Goal: Task Accomplishment & Management: Complete application form

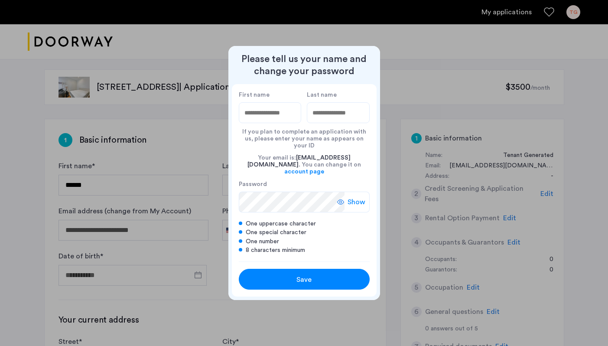
click at [318, 46] on div at bounding box center [304, 173] width 608 height 346
click at [316, 274] on div "Save" at bounding box center [304, 279] width 83 height 10
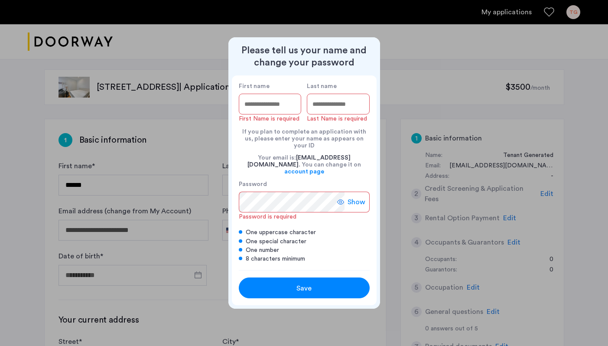
click at [280, 111] on input "First name" at bounding box center [270, 104] width 63 height 21
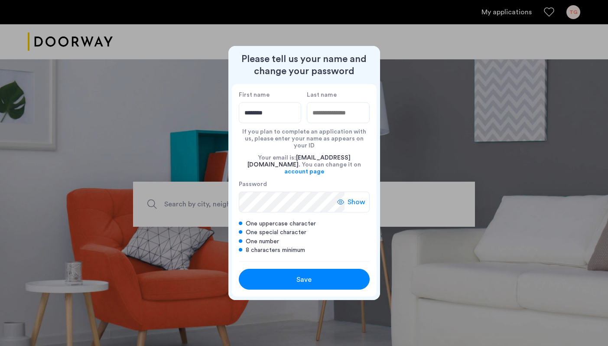
type input "********"
type input "*****"
click at [319, 274] on div "Save" at bounding box center [304, 279] width 83 height 10
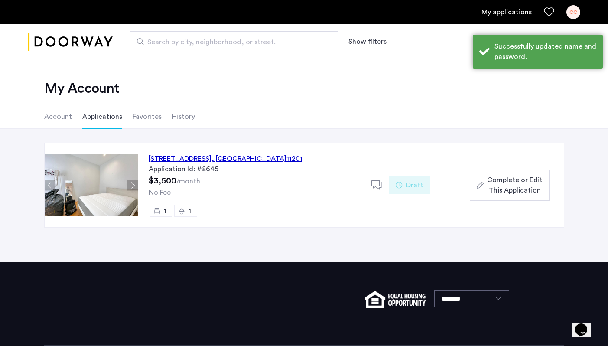
click at [525, 182] on span "Complete or Edit This Application" at bounding box center [514, 185] width 55 height 21
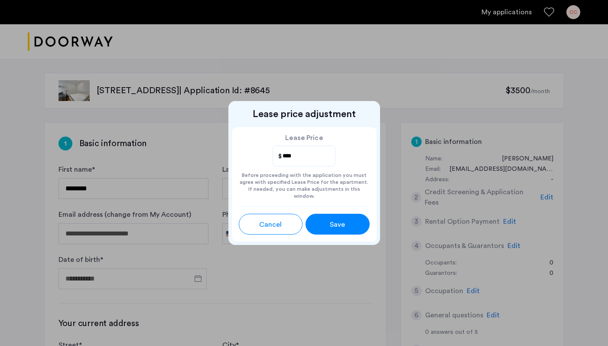
click at [322, 215] on button "Save" at bounding box center [338, 224] width 64 height 21
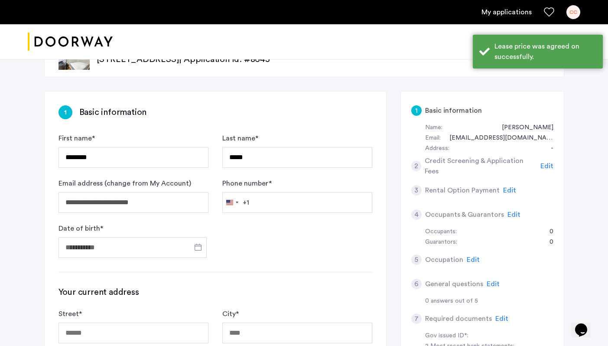
scroll to position [107, 0]
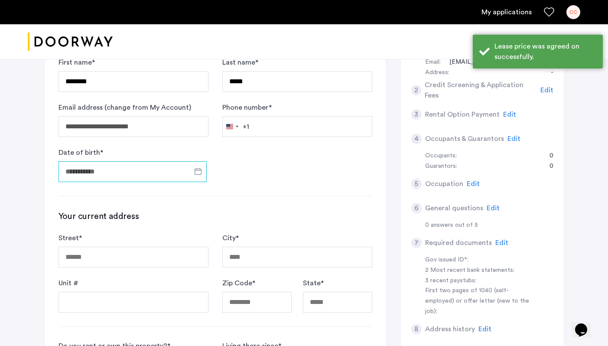
click at [160, 163] on input "Date of birth *" at bounding box center [133, 171] width 148 height 21
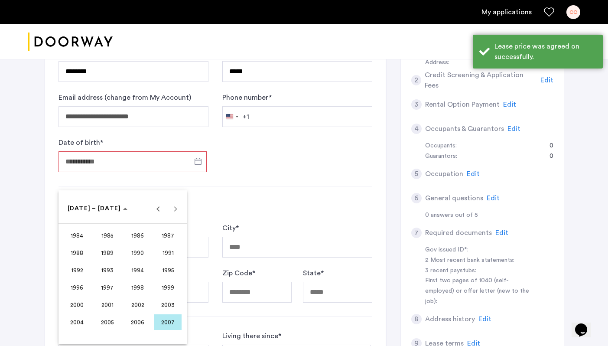
scroll to position [118, 0]
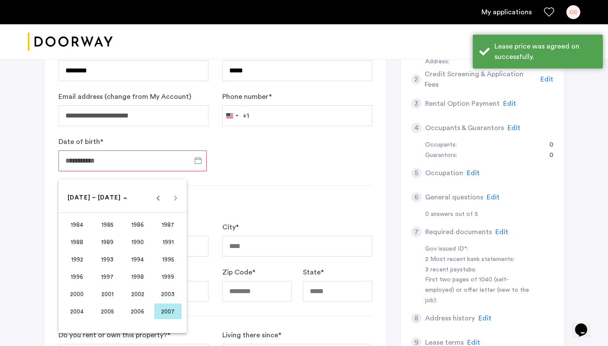
click at [133, 254] on span "1994" at bounding box center [137, 259] width 27 height 16
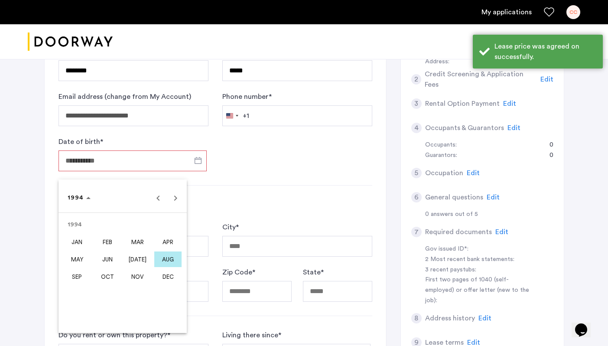
click at [166, 256] on span "AUG" at bounding box center [167, 259] width 27 height 16
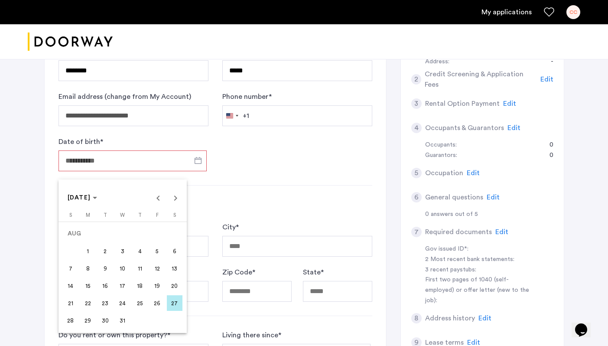
click at [142, 303] on span "25" at bounding box center [140, 303] width 16 height 16
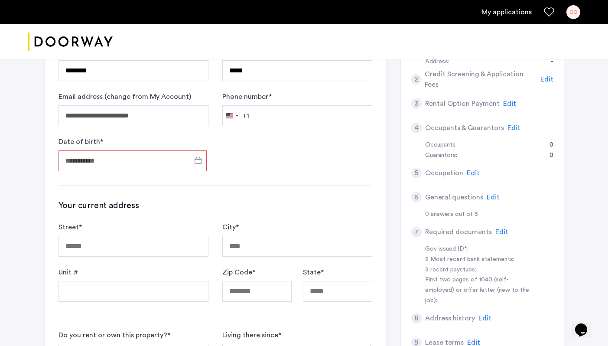
type input "**********"
click at [141, 244] on input "Street *" at bounding box center [134, 246] width 150 height 21
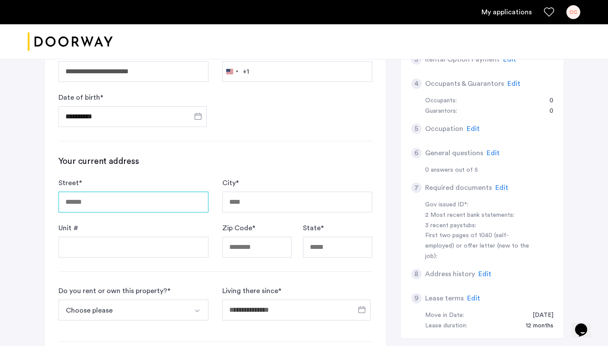
scroll to position [170, 0]
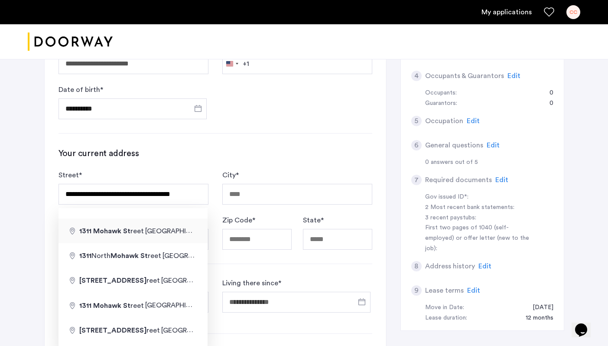
type input "**********"
type input "*****"
type input "**"
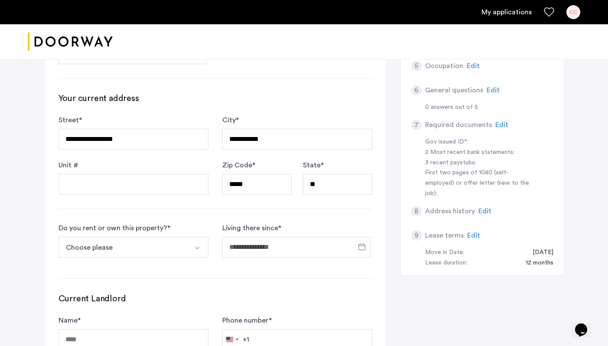
scroll to position [225, 0]
click at [170, 240] on button "Choose please" at bounding box center [124, 246] width 130 height 21
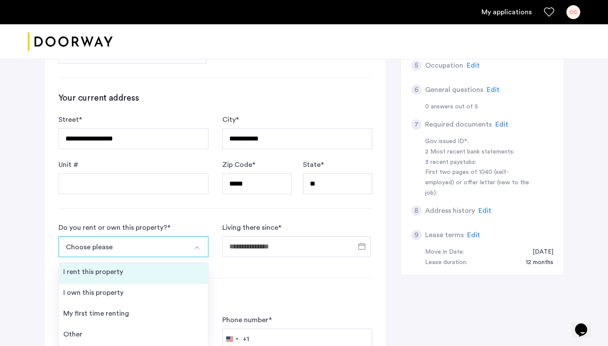
click at [161, 274] on li "I rent this property" at bounding box center [133, 273] width 149 height 21
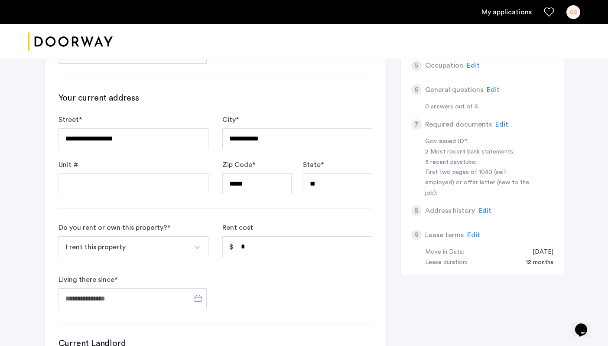
scroll to position [257, 0]
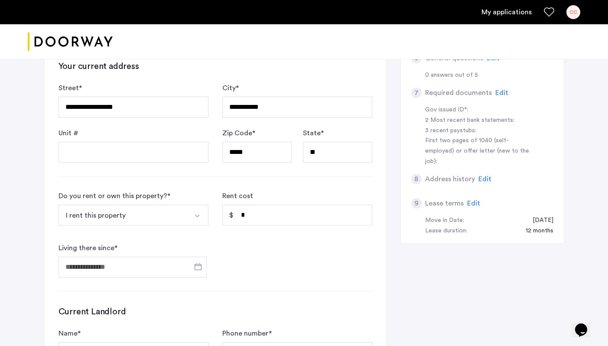
click at [293, 199] on div "Rent cost *" at bounding box center [297, 212] width 150 height 42
click at [289, 216] on input "*" at bounding box center [297, 215] width 150 height 21
type input "*"
type input "*****"
click at [164, 266] on input "Living there since *" at bounding box center [133, 267] width 148 height 21
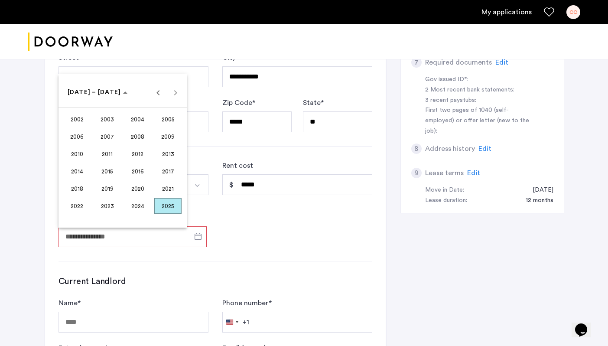
scroll to position [283, 0]
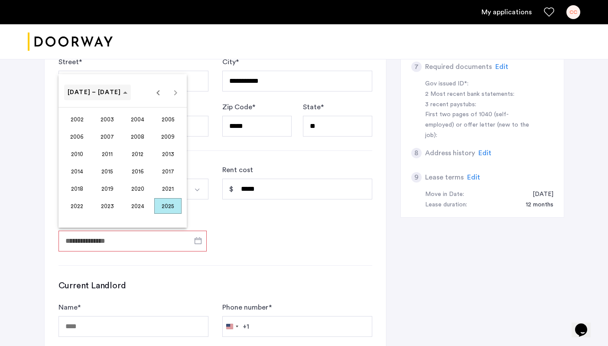
click at [123, 93] on polygon "Choose date" at bounding box center [125, 92] width 4 height 2
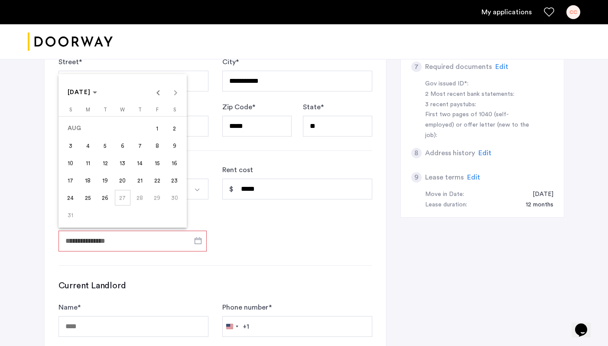
click at [101, 234] on div at bounding box center [304, 173] width 608 height 346
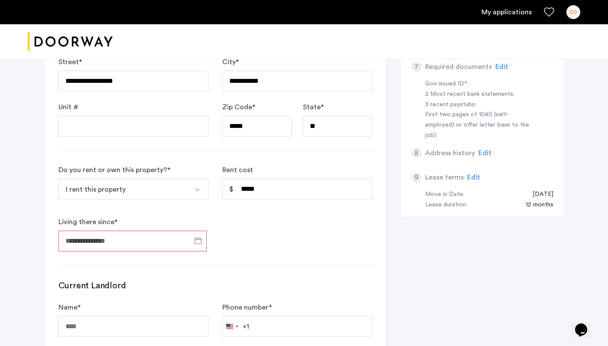
click at [98, 237] on input "Living there since *" at bounding box center [133, 241] width 148 height 21
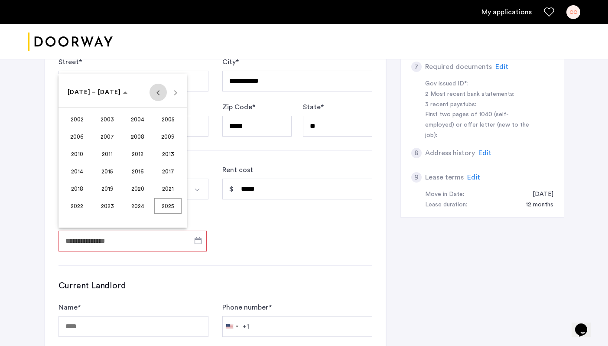
click at [159, 95] on span "Previous 24 years" at bounding box center [158, 92] width 17 height 17
click at [171, 94] on span "Next 24 years" at bounding box center [175, 92] width 17 height 17
drag, startPoint x: 139, startPoint y: 196, endPoint x: 139, endPoint y: 209, distance: 13.4
click at [139, 209] on tbody "2002 2003 2004 2005 2006 2007 2008 2009 2010 2011 2012 2013 2014 2015 2016 2017…" at bounding box center [122, 163] width 121 height 104
click at [139, 209] on span "2024" at bounding box center [137, 206] width 27 height 16
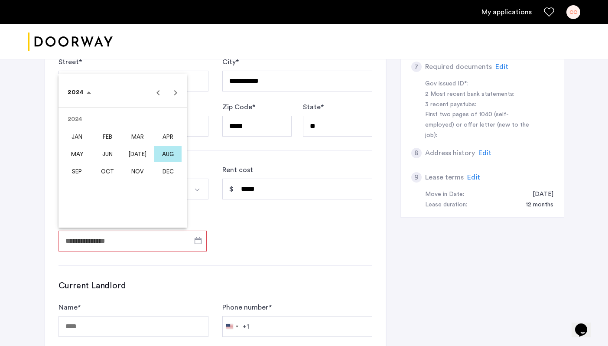
click at [105, 150] on span "JUN" at bounding box center [107, 154] width 27 height 16
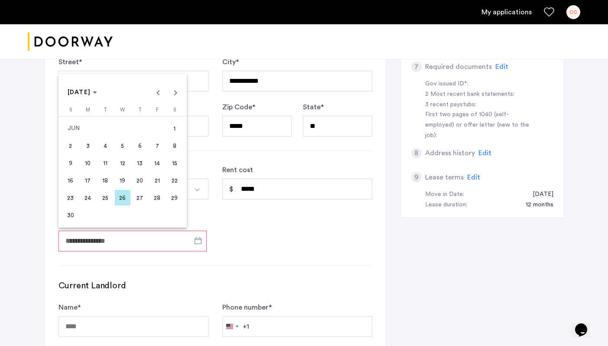
click at [175, 130] on span "1" at bounding box center [175, 129] width 16 height 16
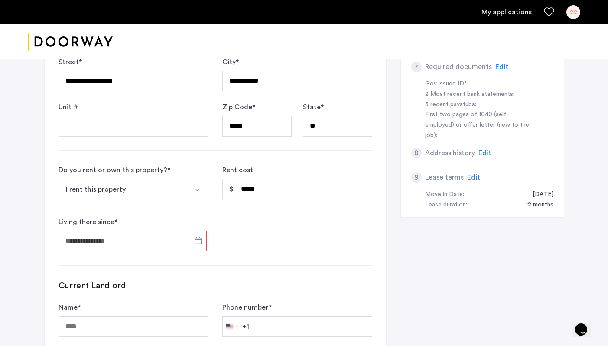
type input "**********"
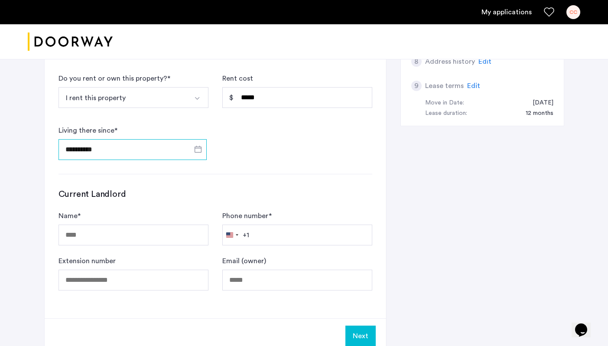
scroll to position [386, 0]
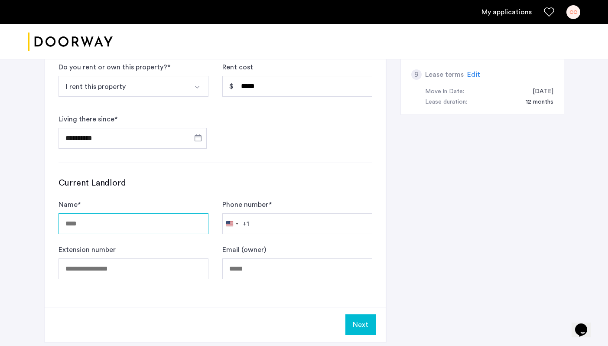
click at [156, 221] on input "Name *" at bounding box center [134, 223] width 150 height 21
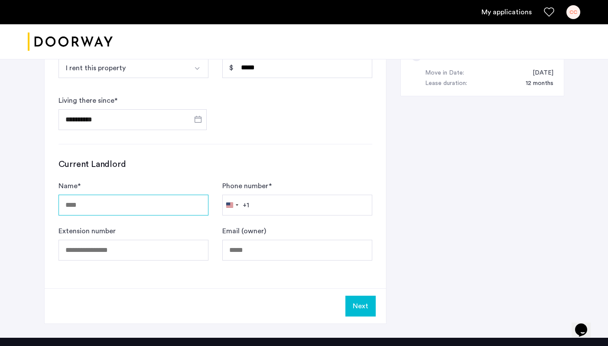
scroll to position [407, 0]
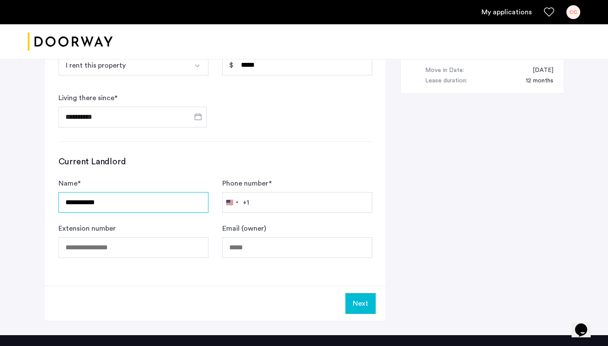
type input "**********"
click at [295, 207] on input "Phone number *" at bounding box center [297, 202] width 150 height 21
click at [298, 203] on input "Phone number *" at bounding box center [297, 202] width 150 height 21
type input "**********"
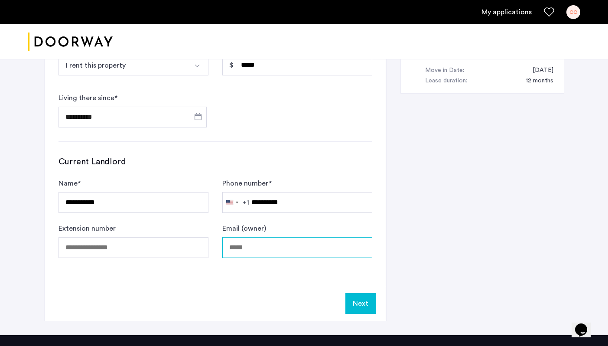
click at [281, 248] on input "Email (owner)" at bounding box center [297, 247] width 150 height 21
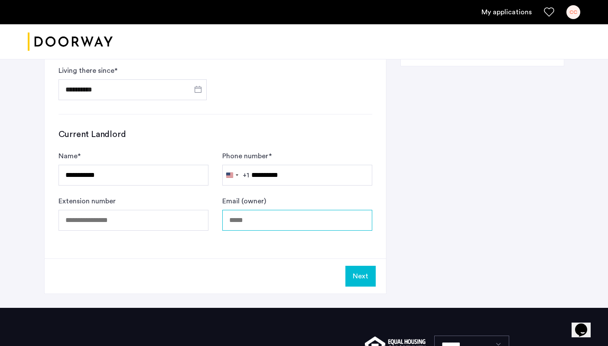
scroll to position [435, 0]
type input "**********"
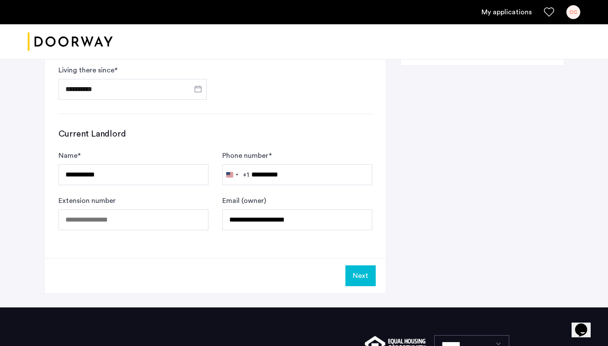
click at [372, 283] on button "Next" at bounding box center [360, 275] width 30 height 21
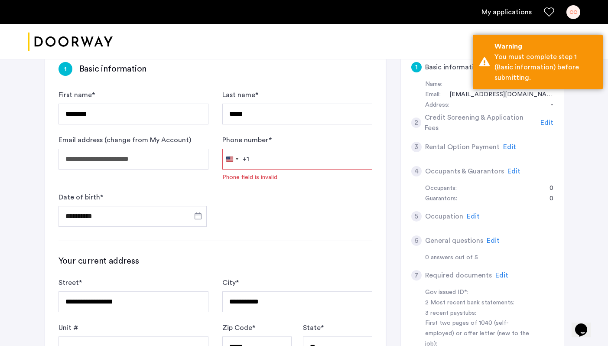
scroll to position [0, 0]
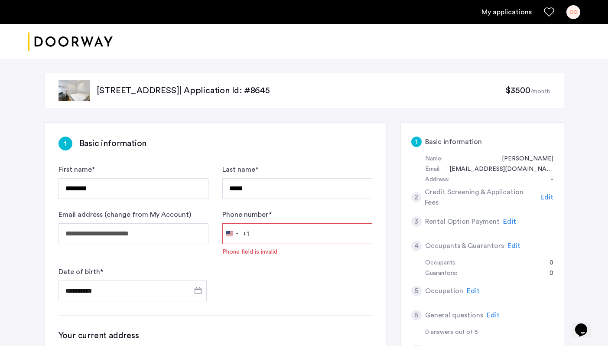
click at [274, 241] on input "Phone number *" at bounding box center [297, 233] width 150 height 21
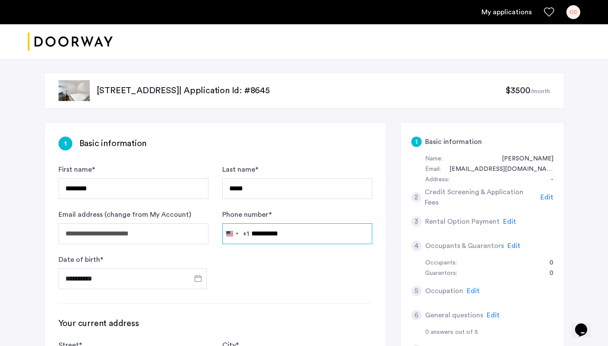
scroll to position [522, 0]
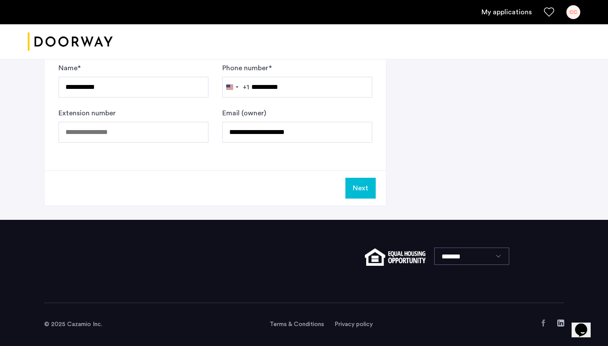
type input "**********"
click at [362, 192] on button "Next" at bounding box center [360, 188] width 30 height 21
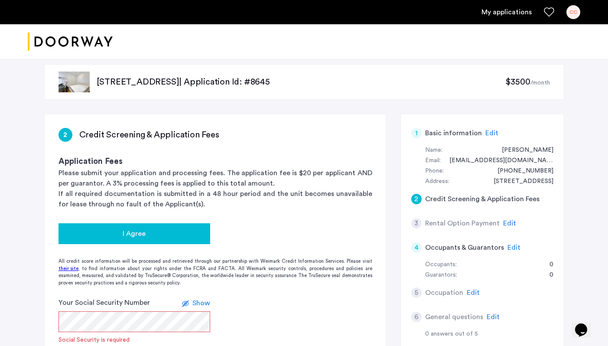
scroll to position [16, 0]
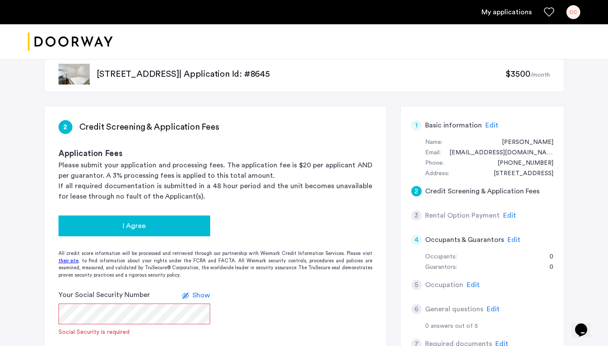
click at [166, 223] on div "I Agree" at bounding box center [134, 226] width 138 height 10
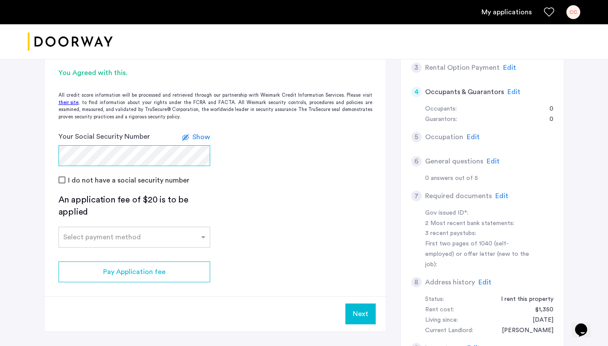
scroll to position [193, 0]
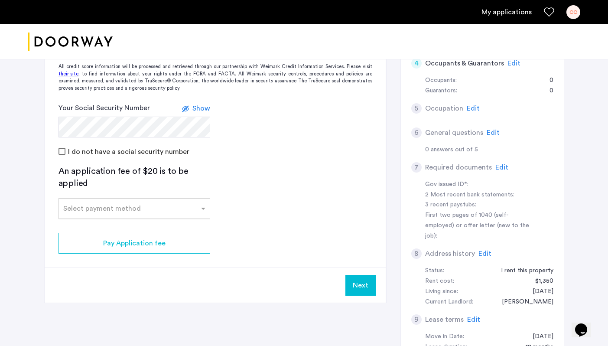
click at [123, 206] on input "text" at bounding box center [125, 207] width 125 height 6
click at [119, 221] on div "Credit Card" at bounding box center [134, 227] width 151 height 17
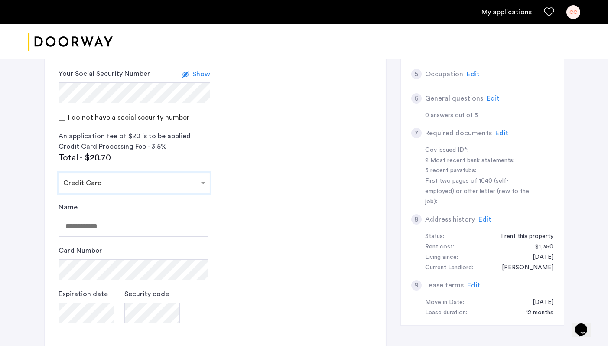
scroll to position [229, 0]
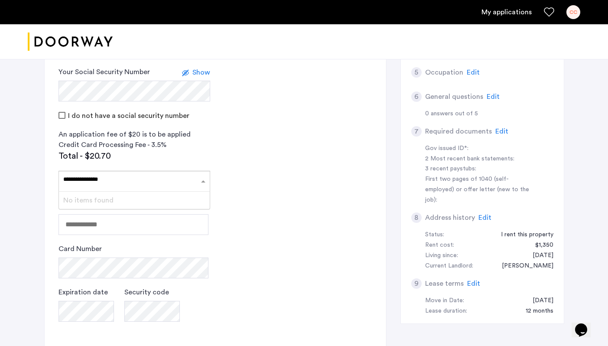
click at [124, 204] on div "No items found" at bounding box center [134, 200] width 151 height 17
type input "**********"
click at [227, 170] on app-credit-screening "2 Credit Screening & Application Fees Application Fees Please submit your appli…" at bounding box center [216, 158] width 342 height 529
click at [143, 224] on input "Name" at bounding box center [134, 224] width 150 height 21
type input "**********"
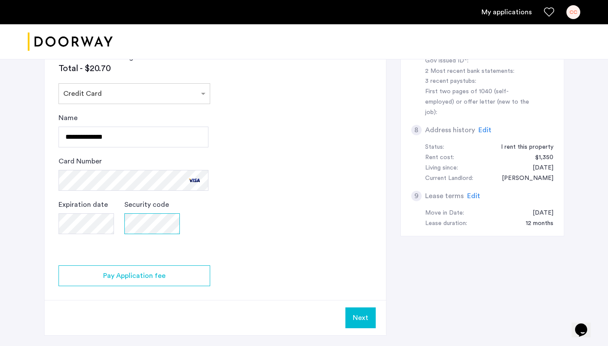
scroll to position [320, 0]
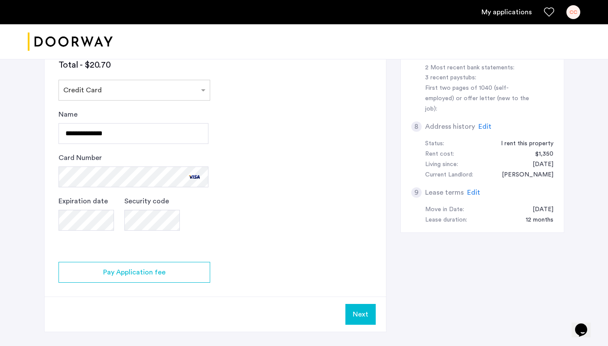
click at [139, 260] on app-credit-screening "2 Credit Screening & Application Fees Application Fees Please submit your appli…" at bounding box center [216, 67] width 342 height 529
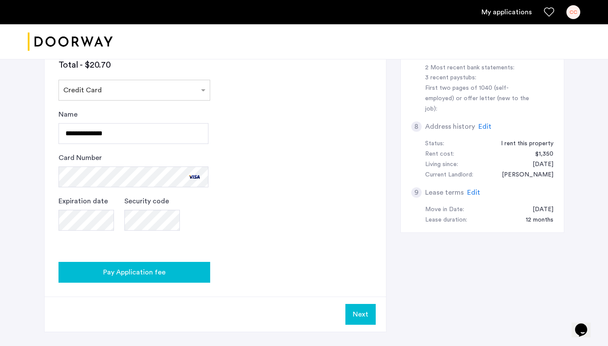
click at [139, 270] on span "Pay Application fee" at bounding box center [134, 272] width 62 height 10
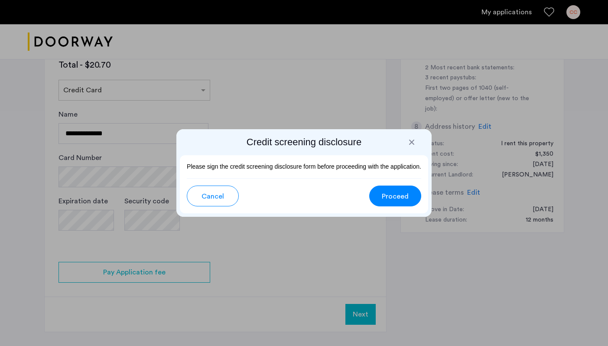
click at [386, 195] on span "Proceed" at bounding box center [395, 196] width 27 height 10
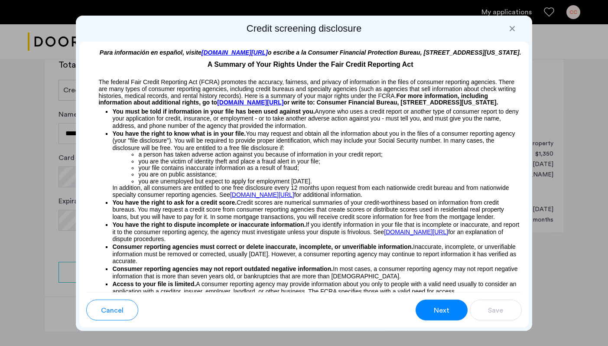
click at [463, 303] on button "Next" at bounding box center [442, 310] width 52 height 21
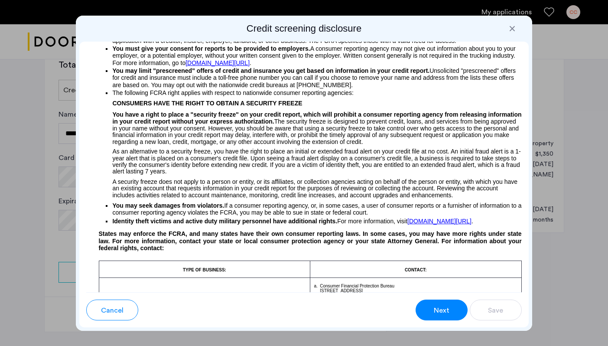
click at [453, 306] on button "Next" at bounding box center [442, 310] width 52 height 21
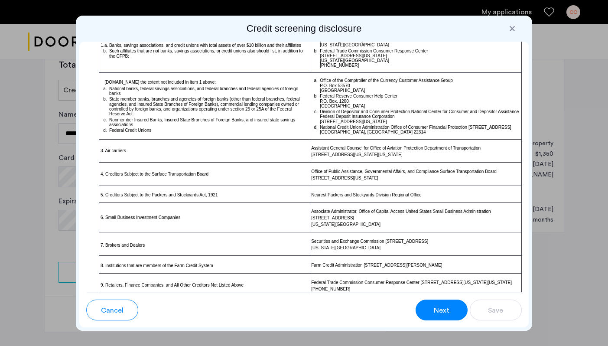
click at [453, 306] on button "Next" at bounding box center [442, 310] width 52 height 21
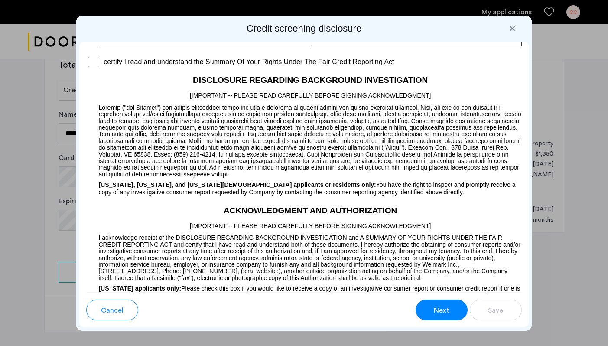
click at [453, 306] on button "Next" at bounding box center [442, 310] width 52 height 21
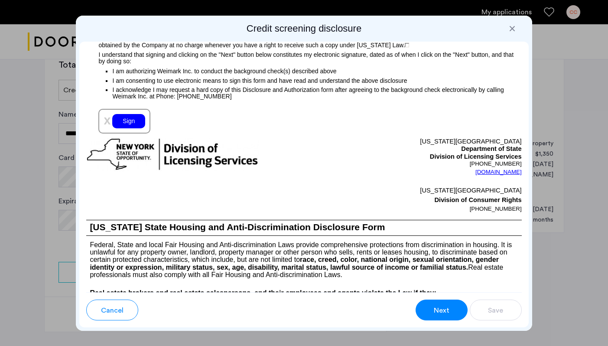
click at [453, 306] on button "Next" at bounding box center [442, 310] width 52 height 21
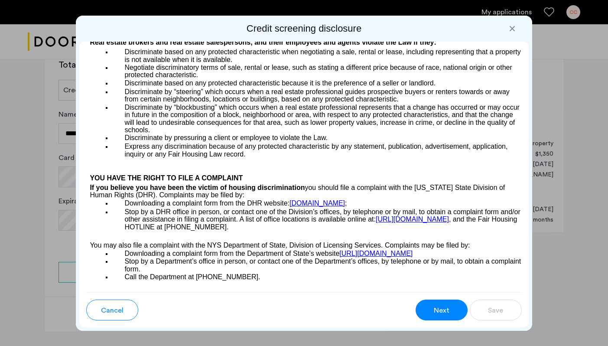
click at [447, 303] on button "Next" at bounding box center [442, 310] width 52 height 21
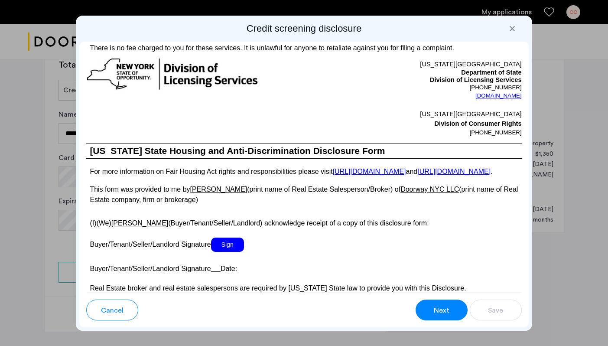
click at [447, 303] on button "Next" at bounding box center [442, 310] width 52 height 21
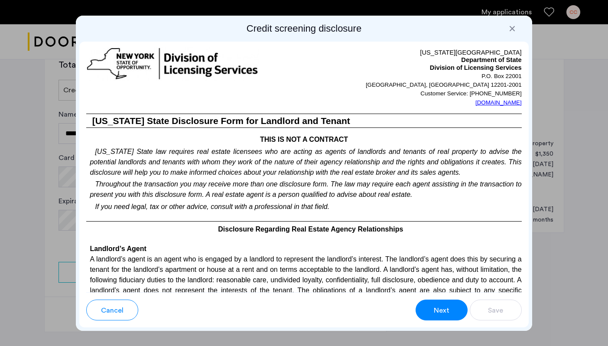
click at [447, 303] on button "Next" at bounding box center [442, 310] width 52 height 21
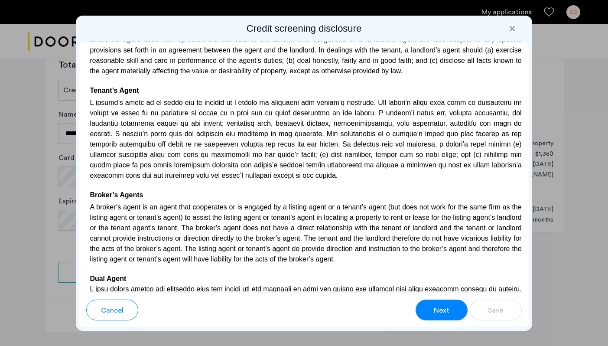
click at [447, 302] on button "Next" at bounding box center [442, 310] width 52 height 21
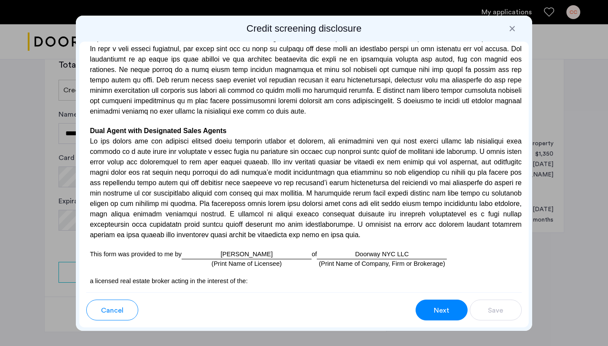
click at [447, 302] on button "Next" at bounding box center [442, 310] width 52 height 21
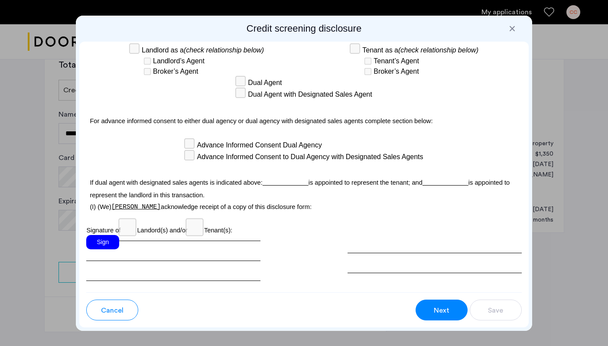
click at [100, 249] on div "Sign" at bounding box center [102, 242] width 33 height 14
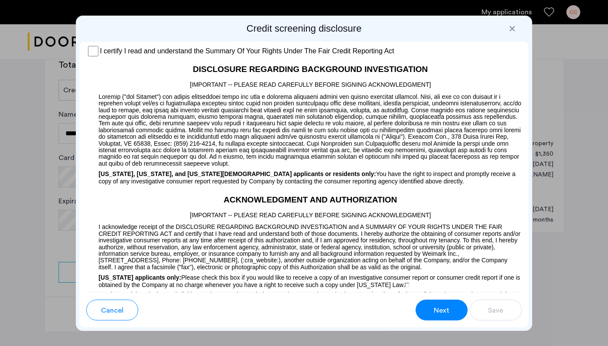
scroll to position [769, 0]
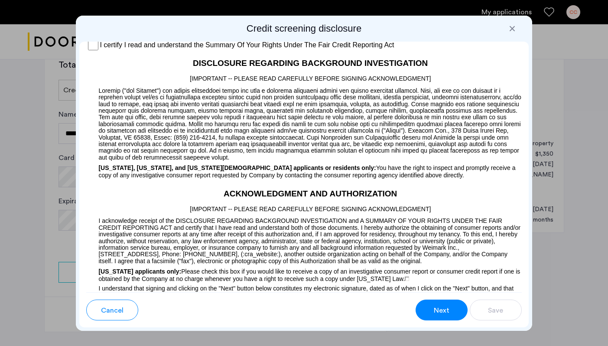
click at [170, 50] on label "I certify I read and understand the Summary Of Your Rights Under The Fair Credi…" at bounding box center [247, 45] width 294 height 10
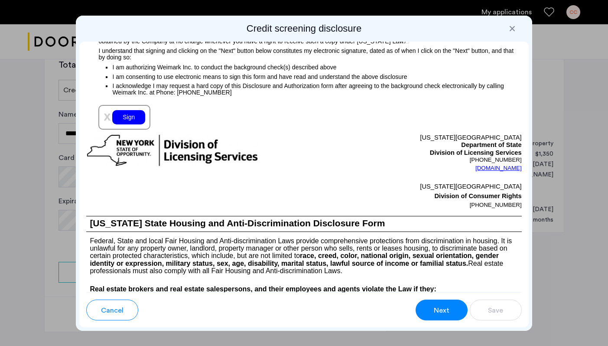
click at [134, 160] on img at bounding box center [172, 150] width 173 height 33
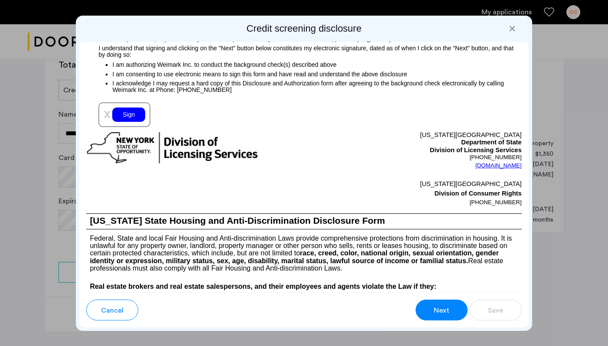
click at [134, 122] on div "Sign" at bounding box center [128, 115] width 33 height 14
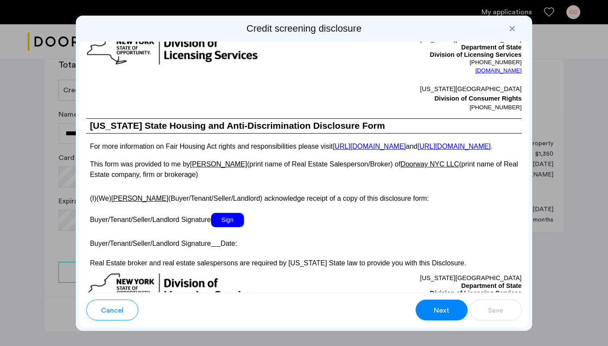
scroll to position [1565, 0]
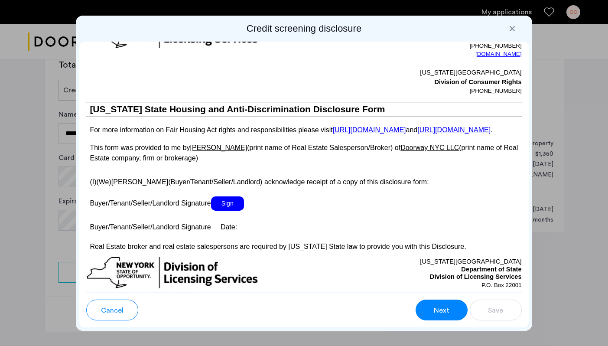
click at [229, 211] on span "Sign" at bounding box center [227, 203] width 33 height 14
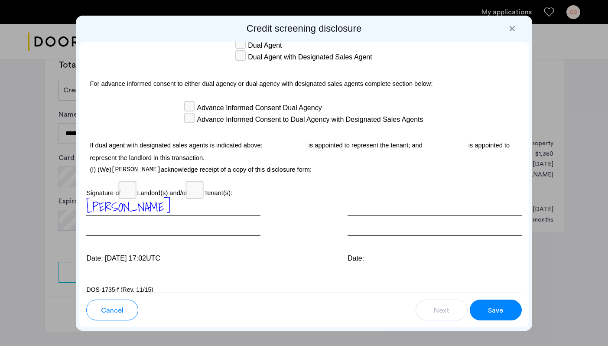
scroll to position [2598, 0]
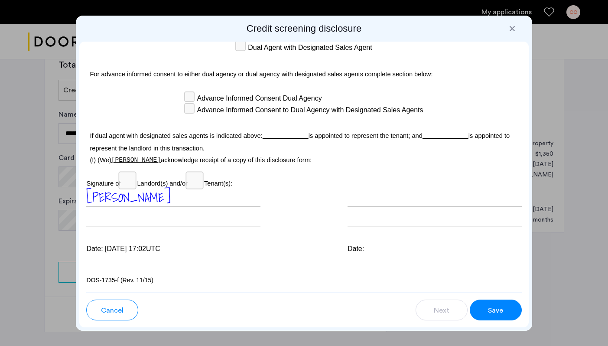
click at [482, 310] on button "Save" at bounding box center [496, 310] width 52 height 21
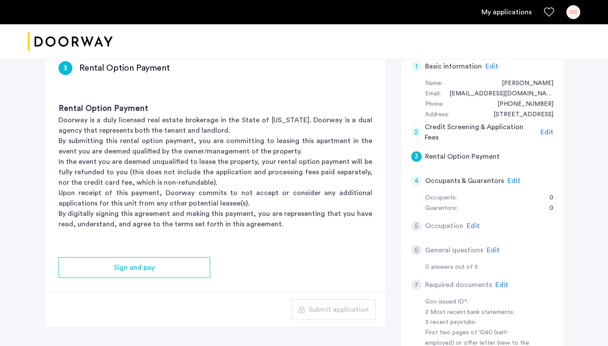
scroll to position [78, 0]
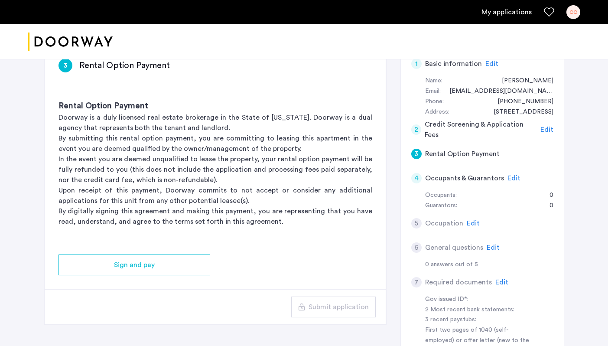
drag, startPoint x: 106, startPoint y: 259, endPoint x: 149, endPoint y: 216, distance: 60.7
click at [149, 216] on app-rental-option-payment "3 Rental Option Payment Rental Option Payment Doorway is a duly licensed real e…" at bounding box center [216, 185] width 342 height 280
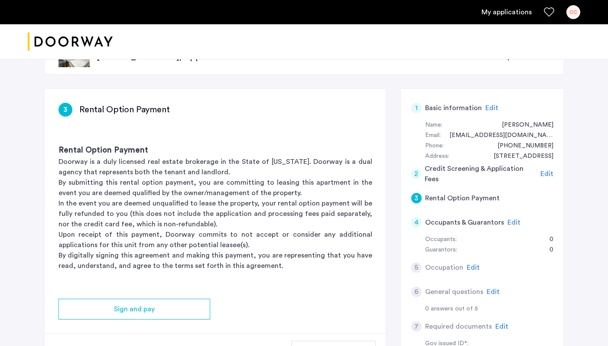
scroll to position [39, 0]
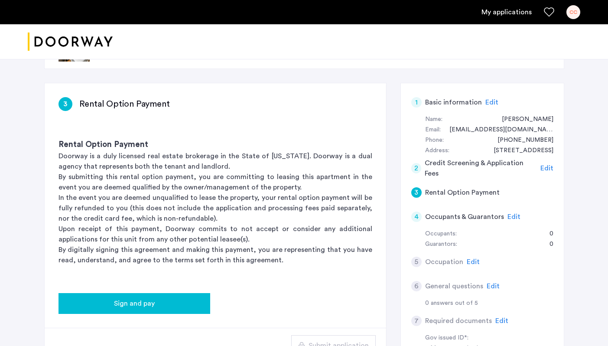
click at [128, 299] on span "Sign and pay" at bounding box center [134, 303] width 41 height 10
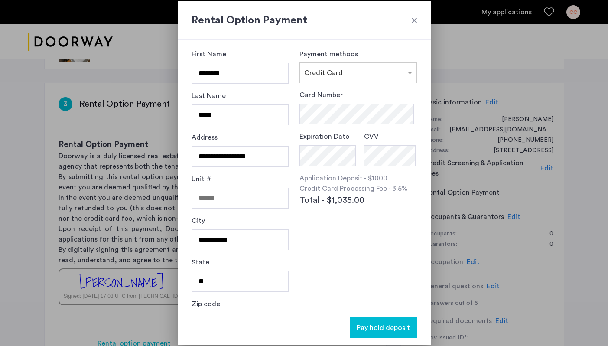
scroll to position [0, 0]
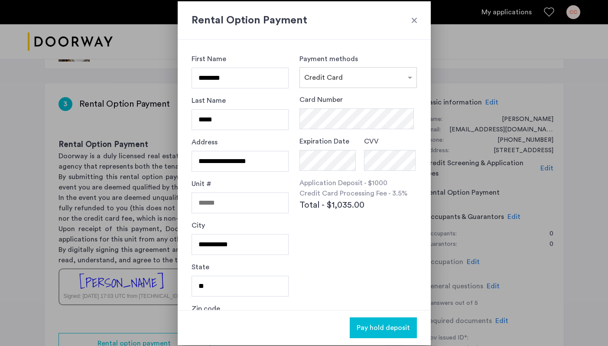
click at [416, 20] on div at bounding box center [414, 20] width 9 height 9
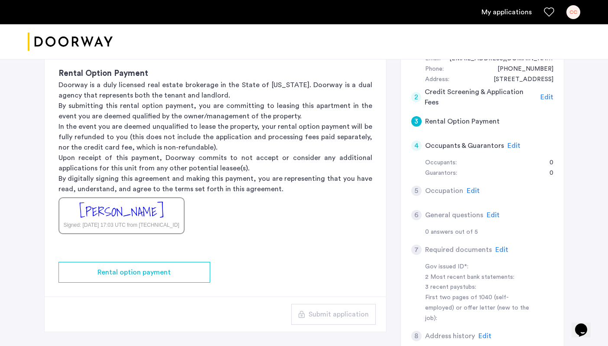
scroll to position [113, 0]
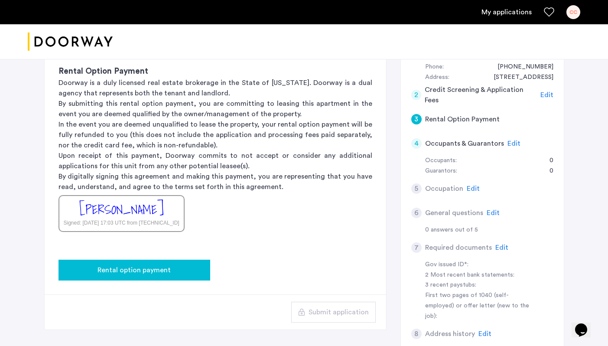
click at [140, 280] on button "Rental option payment" at bounding box center [135, 270] width 152 height 21
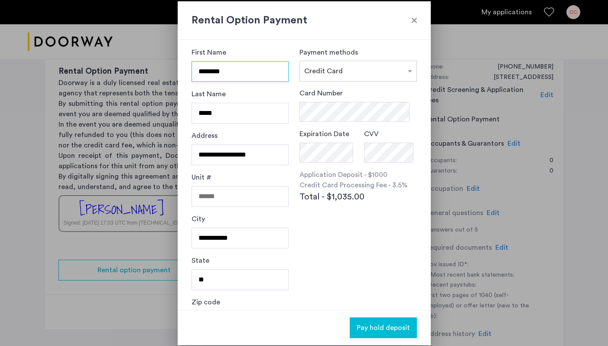
scroll to position [35, 0]
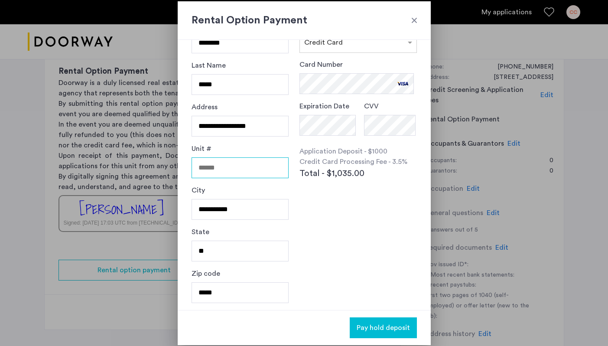
click at [241, 177] on input "Unit #" at bounding box center [241, 167] width 98 height 21
click at [390, 322] on button "Pay hold deposit" at bounding box center [383, 327] width 67 height 21
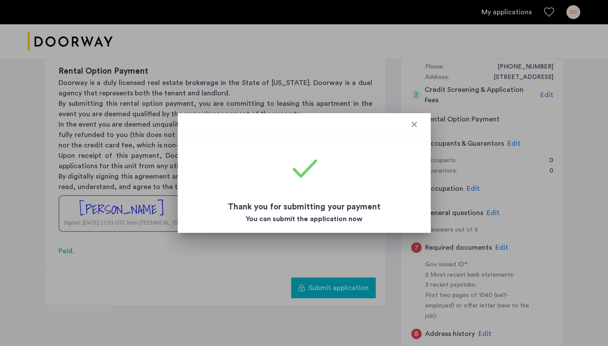
click at [416, 127] on div at bounding box center [414, 124] width 9 height 9
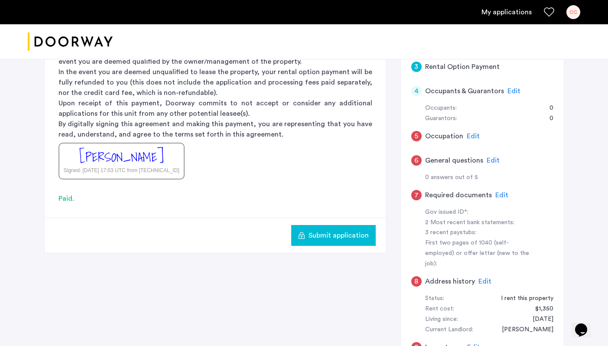
scroll to position [167, 0]
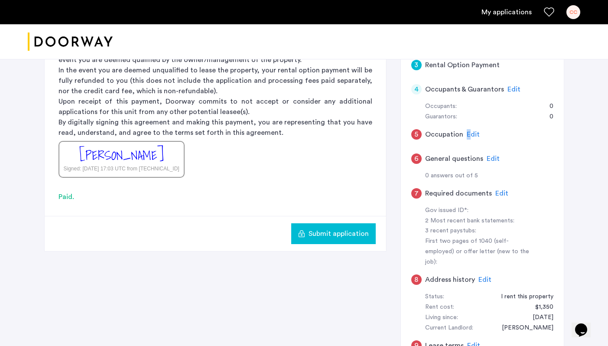
drag, startPoint x: 469, startPoint y: 134, endPoint x: 490, endPoint y: 124, distance: 24.0
click at [490, 124] on div "5 Occupation Edit" at bounding box center [482, 134] width 142 height 24
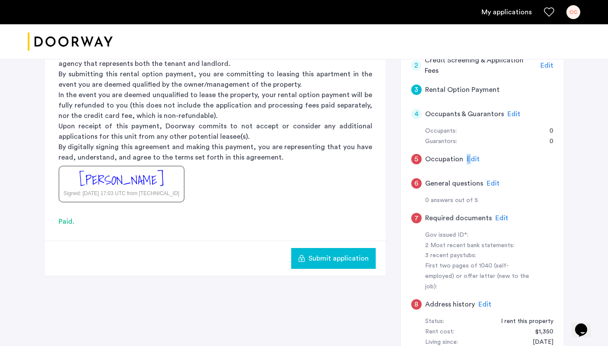
scroll to position [143, 0]
click at [511, 115] on span "Edit" at bounding box center [514, 113] width 13 height 7
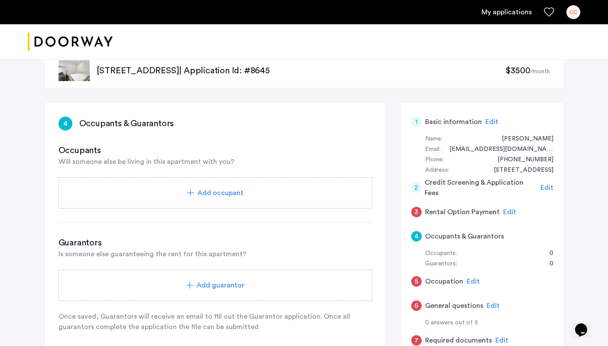
scroll to position [23, 0]
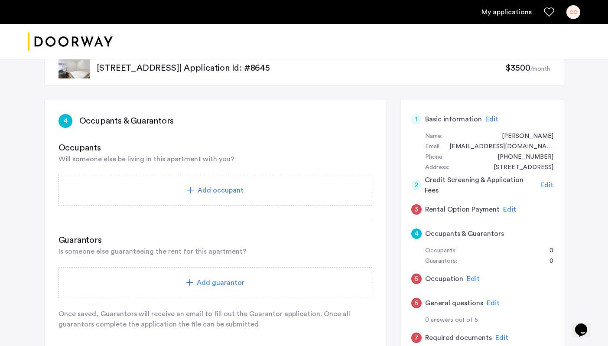
click at [204, 281] on span "Add guarantor" at bounding box center [221, 282] width 48 height 10
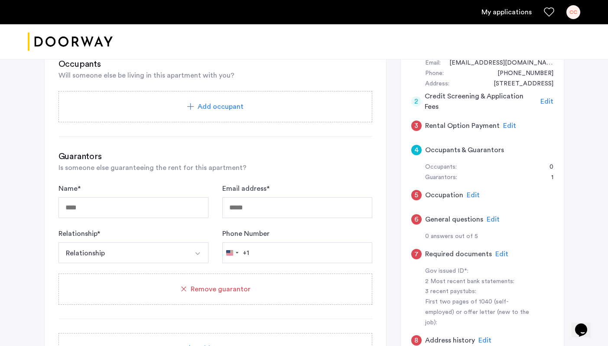
scroll to position [108, 0]
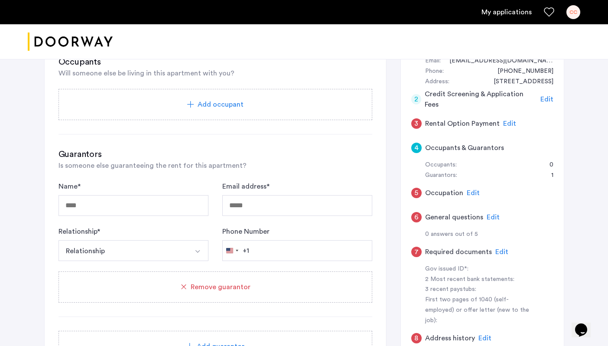
drag, startPoint x: 175, startPoint y: 218, endPoint x: 176, endPoint y: 205, distance: 13.9
click at [175, 218] on form "Name * Email address * Relationship * Relationship Husband Wife Son Daughter Mo…" at bounding box center [216, 221] width 314 height 80
click at [176, 205] on input "Name *" at bounding box center [134, 205] width 150 height 21
type input "**********"
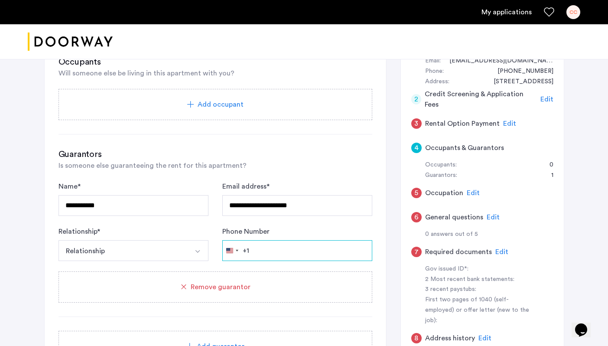
click at [296, 243] on input "Phone Number" at bounding box center [297, 250] width 150 height 21
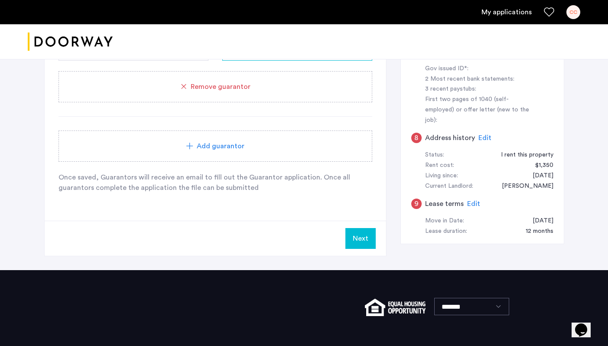
scroll to position [314, 0]
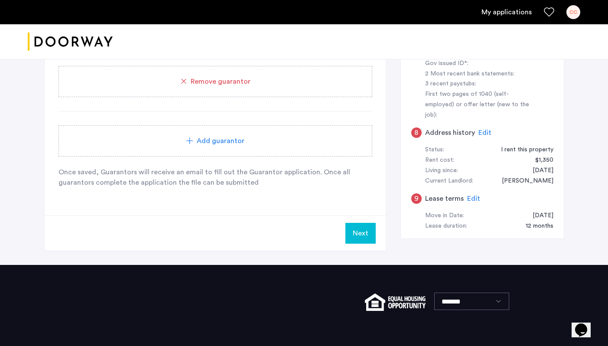
type input "**********"
click at [355, 241] on button "Next" at bounding box center [360, 233] width 30 height 21
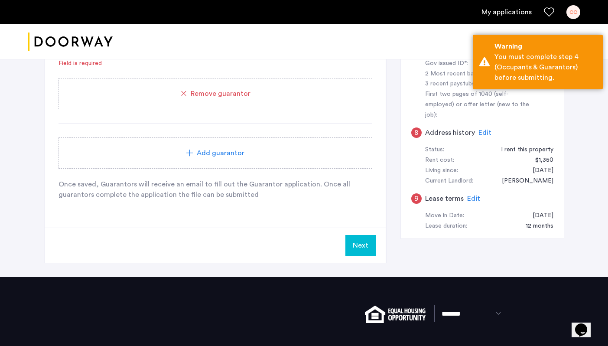
click at [365, 233] on div "Next" at bounding box center [216, 245] width 342 height 35
click at [365, 241] on button "Next" at bounding box center [360, 245] width 30 height 21
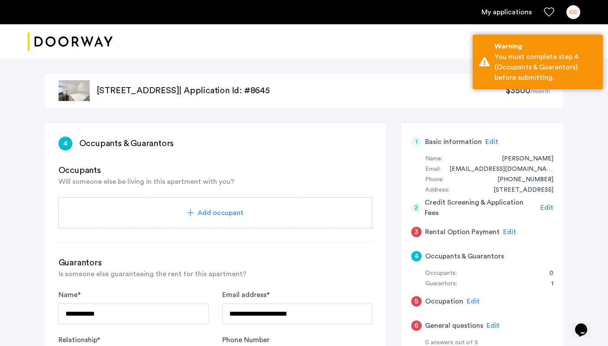
click at [203, 204] on div "Add occupant" at bounding box center [216, 212] width 314 height 31
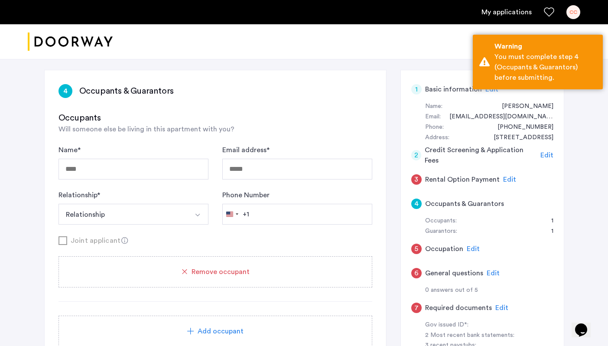
scroll to position [77, 0]
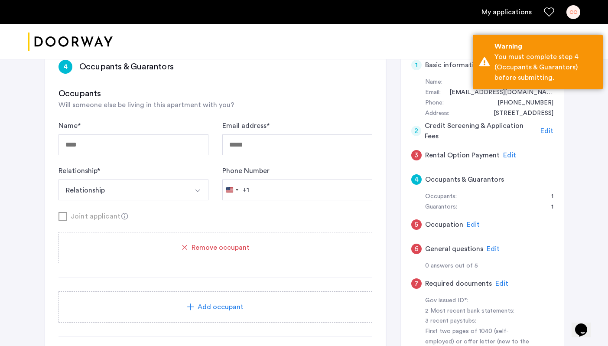
click at [212, 242] on span "Remove occupant" at bounding box center [221, 247] width 58 height 10
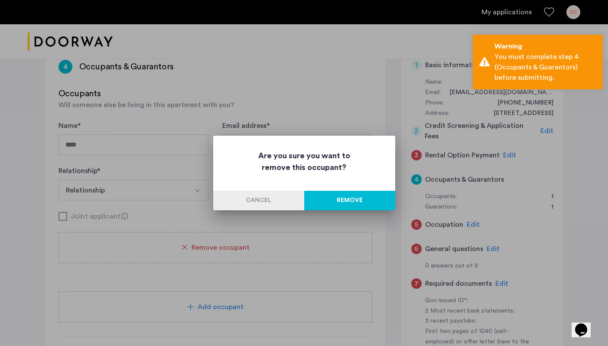
scroll to position [0, 0]
click at [340, 199] on button "Remove" at bounding box center [349, 201] width 91 height 20
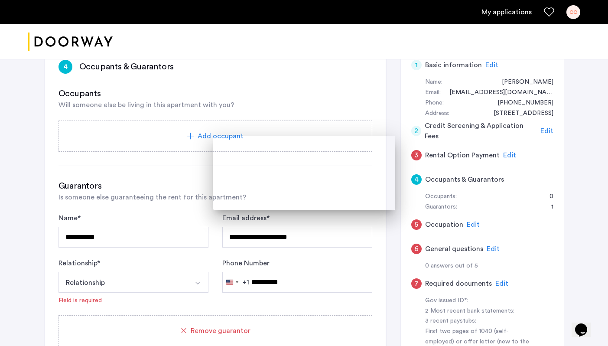
scroll to position [77, 0]
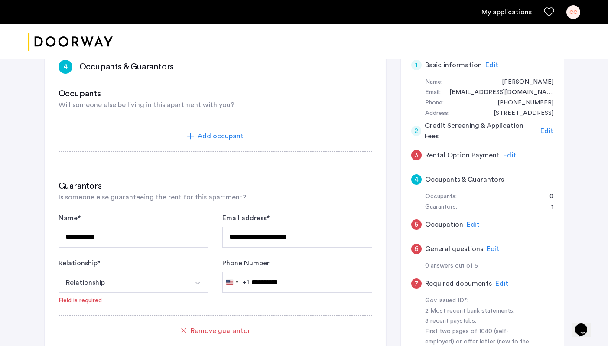
click at [116, 283] on button "Relationship" at bounding box center [124, 282] width 130 height 21
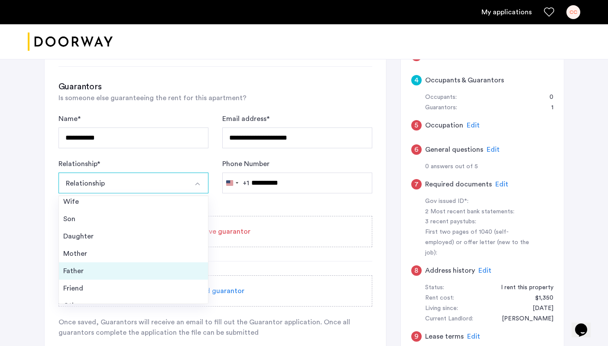
scroll to position [31, 0]
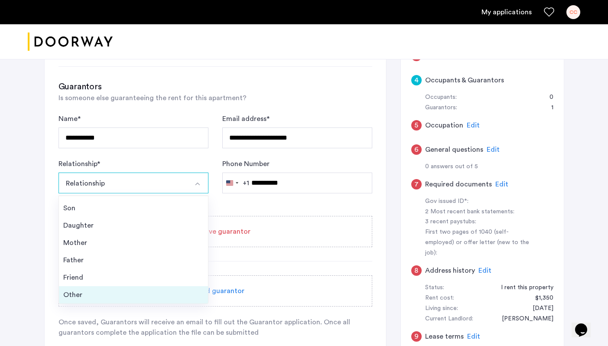
click at [92, 293] on div "Other" at bounding box center [133, 295] width 140 height 10
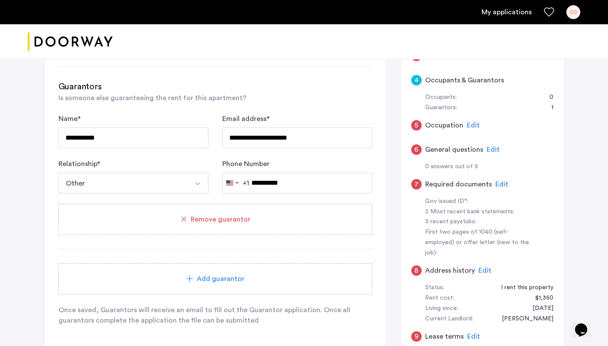
scroll to position [243, 0]
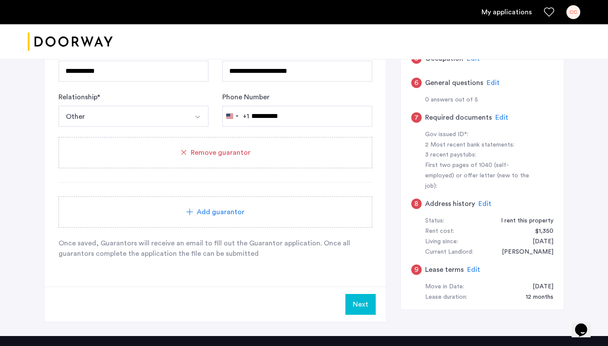
click at [357, 303] on button "Next" at bounding box center [360, 304] width 30 height 21
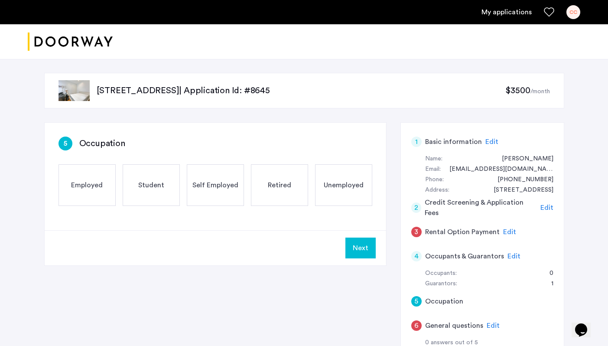
click at [94, 181] on span "Employed" at bounding box center [87, 185] width 32 height 10
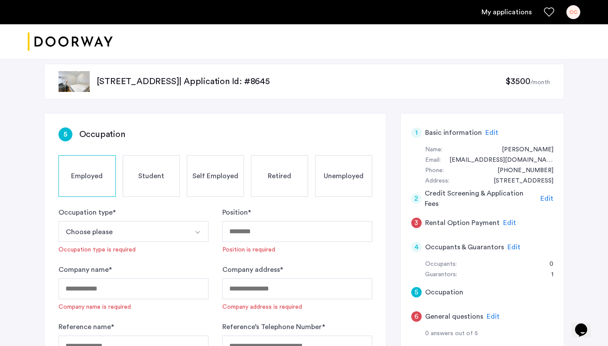
click at [140, 225] on button "Choose please" at bounding box center [124, 231] width 130 height 21
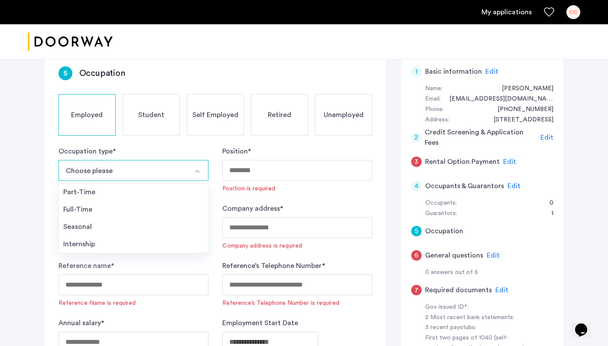
scroll to position [81, 0]
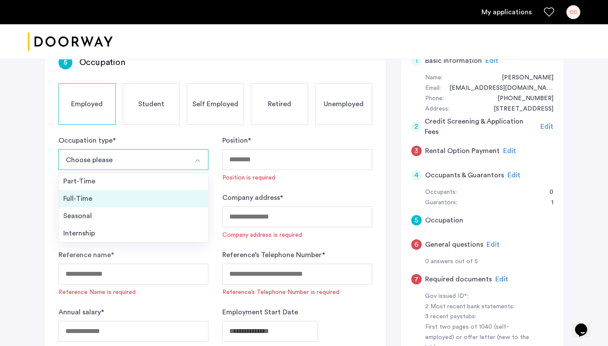
click at [105, 201] on div "Full-Time" at bounding box center [133, 198] width 140 height 10
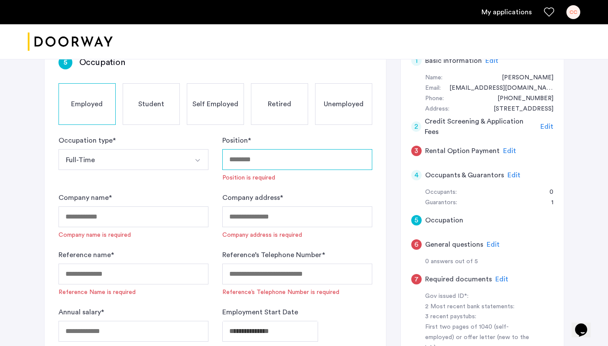
click at [294, 153] on input "Position *" at bounding box center [297, 159] width 150 height 21
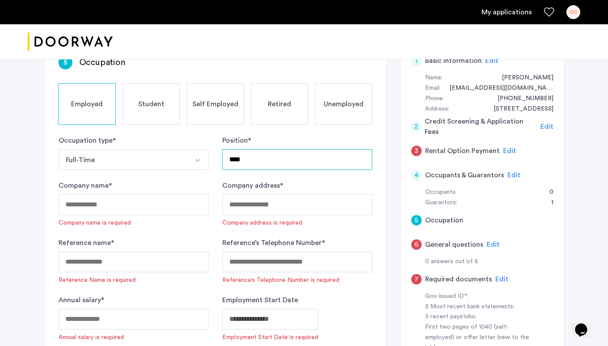
type input "****"
click at [123, 192] on div "Company name * Company name is required" at bounding box center [134, 203] width 150 height 47
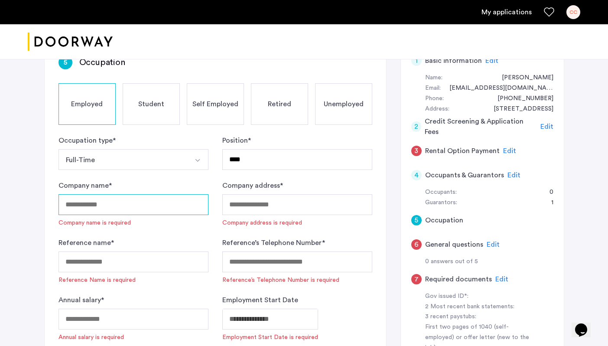
click at [121, 202] on input "Company name *" at bounding box center [134, 204] width 150 height 21
type input "**********"
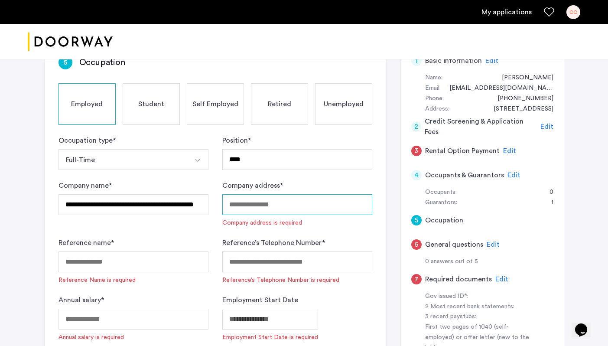
scroll to position [0, 0]
click at [262, 196] on input "Company address *" at bounding box center [297, 204] width 150 height 21
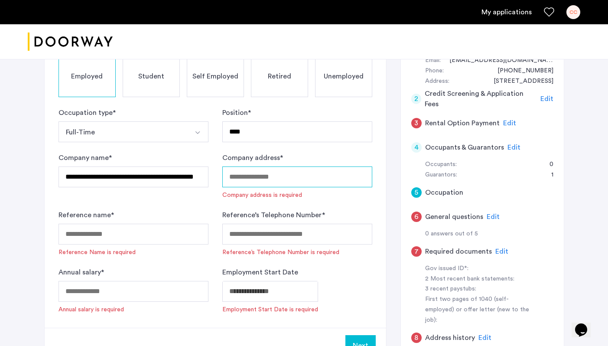
scroll to position [113, 0]
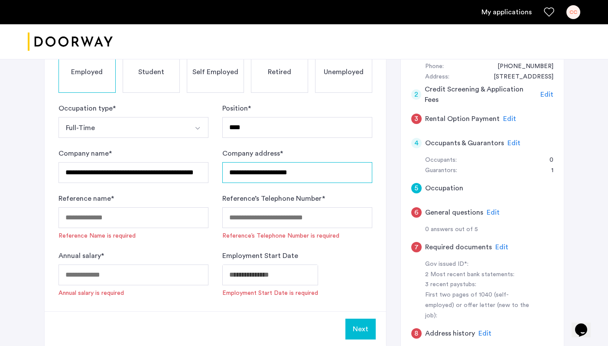
type input "**********"
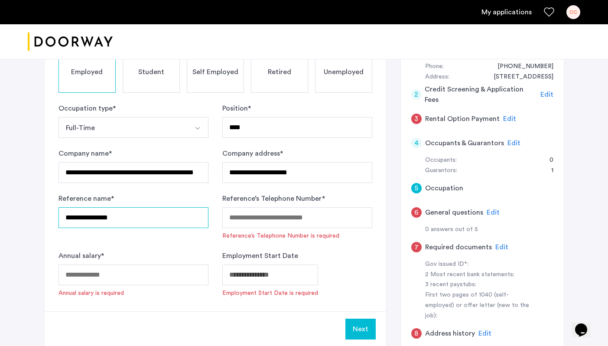
type input "**********"
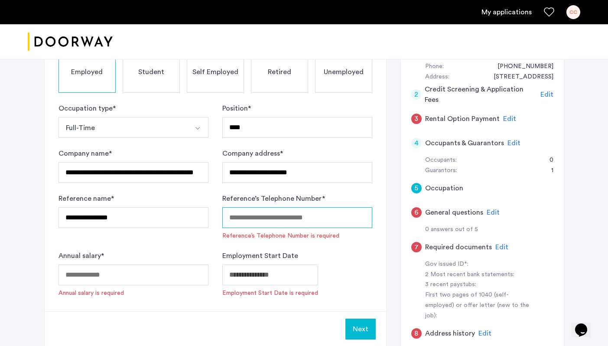
click at [313, 214] on input "Reference’s Telephone Number *" at bounding box center [297, 217] width 150 height 21
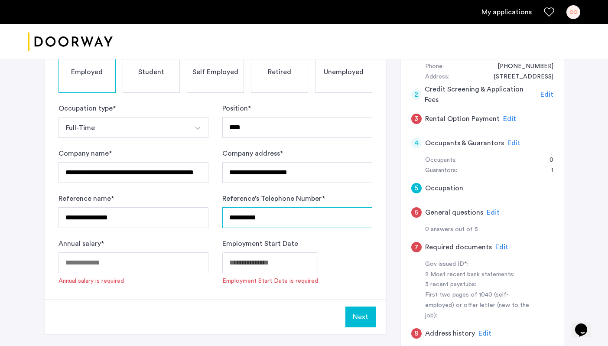
type input "**********"
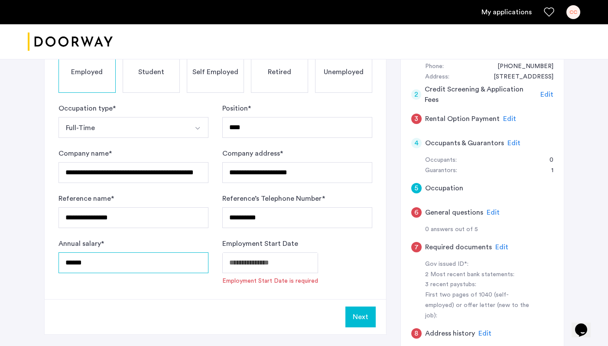
type input "******"
click at [256, 233] on body "**********" at bounding box center [304, 60] width 608 height 346
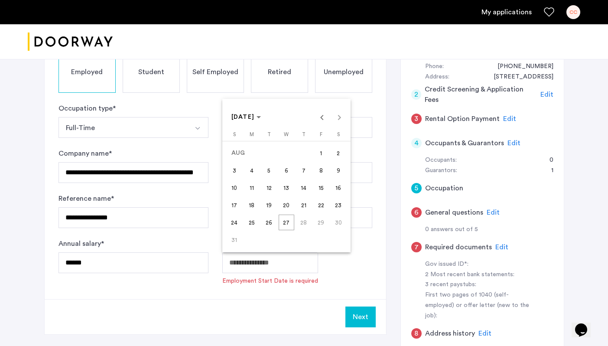
click at [341, 117] on div "AUG 2025 AUG 2025" at bounding box center [287, 116] width 124 height 17
click at [340, 117] on div "AUG 2025 AUG 2025" at bounding box center [287, 116] width 124 height 17
click at [336, 118] on div "AUG 2025 AUG 2025" at bounding box center [287, 116] width 124 height 17
click at [254, 257] on div at bounding box center [304, 173] width 608 height 346
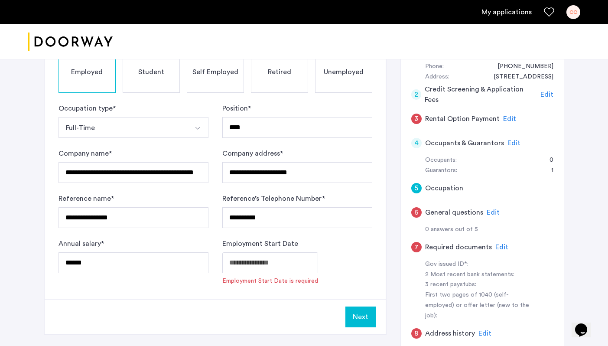
click at [252, 233] on body "**********" at bounding box center [304, 60] width 608 height 346
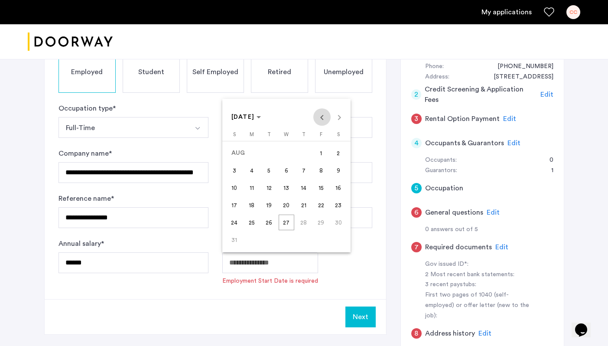
click at [323, 118] on span "Previous month" at bounding box center [321, 116] width 17 height 17
click at [344, 118] on span "Next month" at bounding box center [339, 116] width 17 height 17
click at [343, 118] on div "AUG 2025 AUG 2025" at bounding box center [287, 116] width 124 height 17
click at [339, 118] on div "AUG 2025 AUG 2025" at bounding box center [287, 116] width 124 height 17
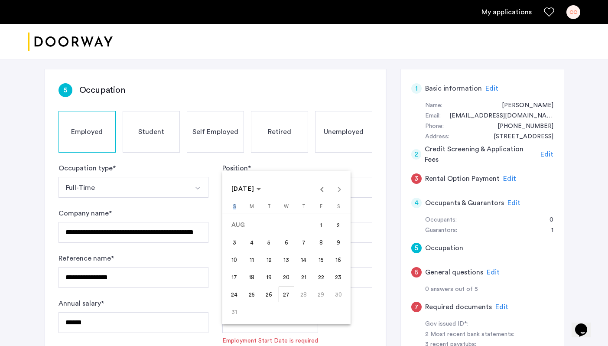
scroll to position [41, 0]
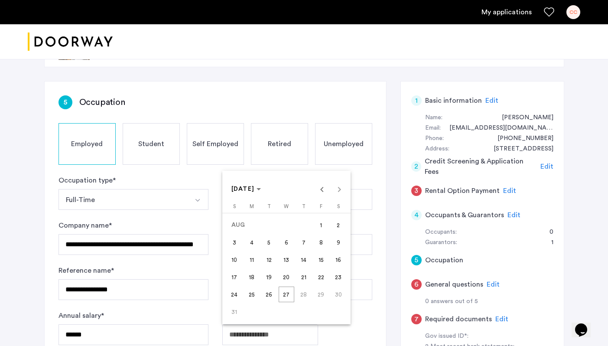
click at [322, 76] on div at bounding box center [304, 173] width 608 height 346
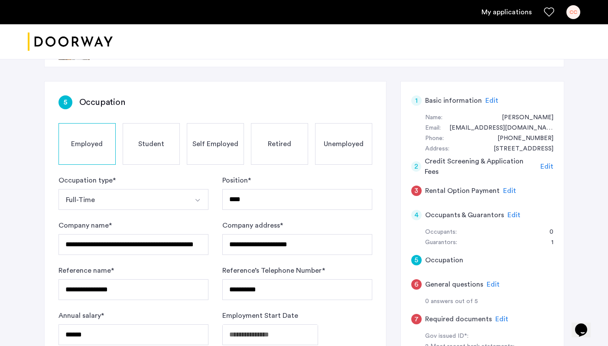
click at [158, 144] on span "Student" at bounding box center [151, 144] width 26 height 10
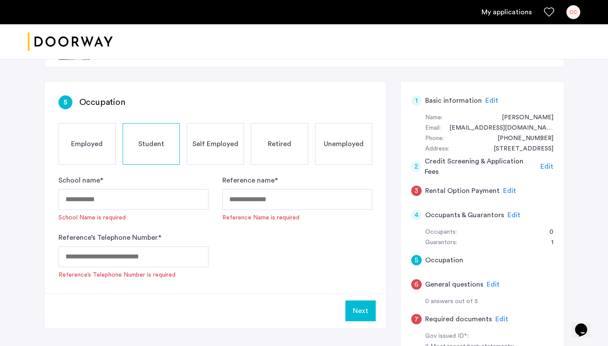
click at [96, 144] on span "Employed" at bounding box center [87, 144] width 32 height 10
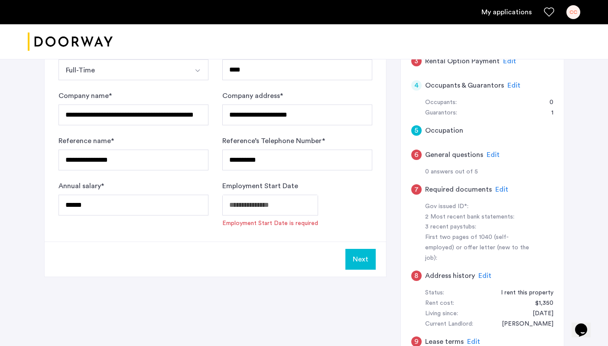
scroll to position [186, 0]
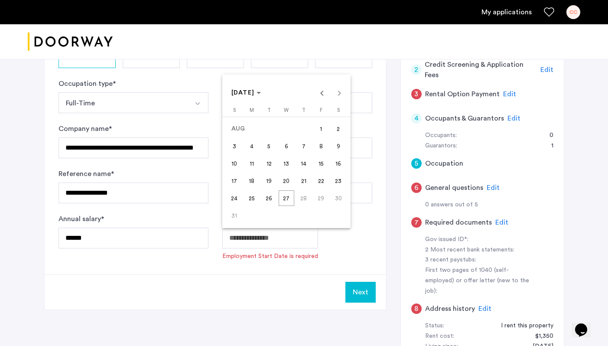
scroll to position [137, 0]
click at [255, 241] on div at bounding box center [304, 173] width 608 height 346
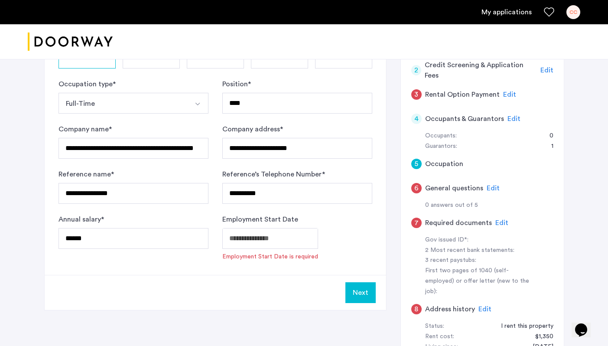
click at [250, 252] on span "Employment Start Date is required" at bounding box center [270, 256] width 96 height 9
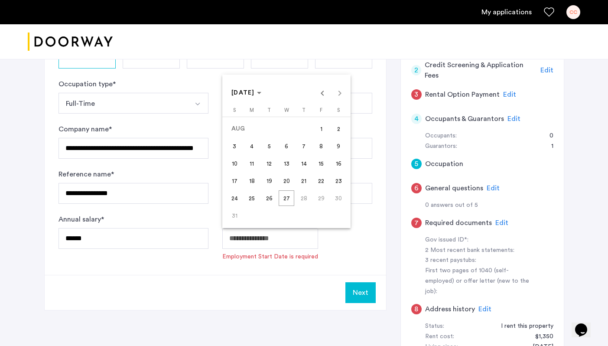
click at [267, 209] on body "**********" at bounding box center [304, 36] width 608 height 346
click at [289, 194] on span "27" at bounding box center [287, 198] width 16 height 16
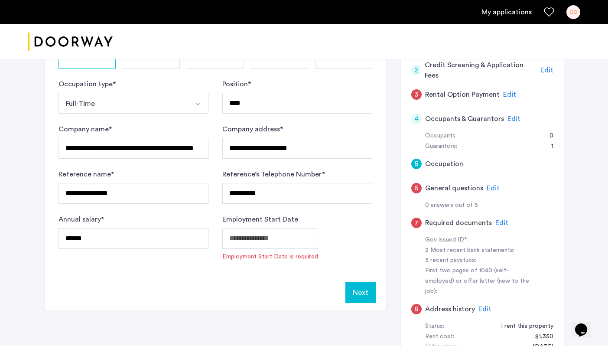
type input "**********"
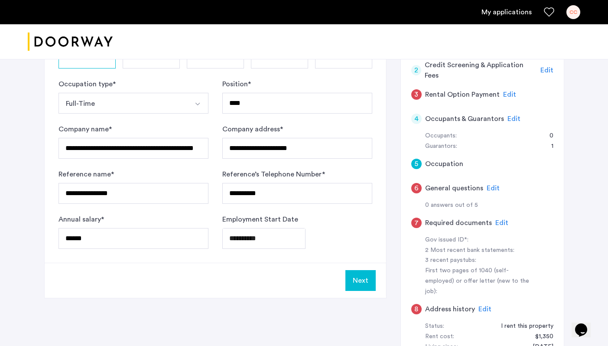
click at [274, 209] on body "**********" at bounding box center [304, 36] width 608 height 346
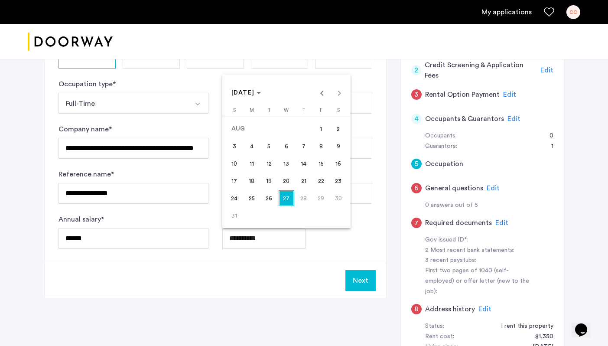
click at [337, 91] on div "AUG 2025 AUG 2025" at bounding box center [287, 92] width 124 height 17
click at [283, 241] on div at bounding box center [304, 173] width 608 height 346
click at [254, 209] on body "**********" at bounding box center [304, 36] width 608 height 346
click at [261, 92] on span "AUG 2025" at bounding box center [246, 92] width 30 height 7
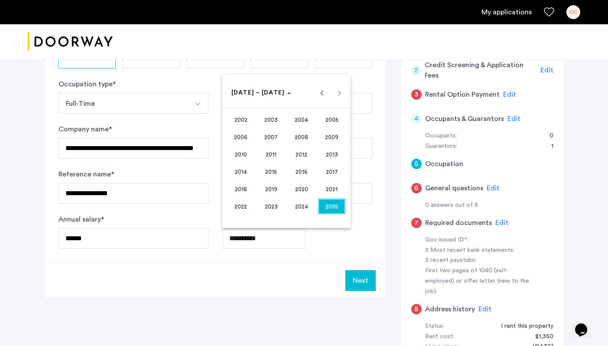
click at [341, 88] on div "2002 to 2025 2002 – 2025" at bounding box center [287, 92] width 124 height 17
click at [334, 99] on div "2002 to 2025 2002 – 2025" at bounding box center [287, 92] width 124 height 17
click at [336, 212] on button "2025" at bounding box center [332, 206] width 30 height 17
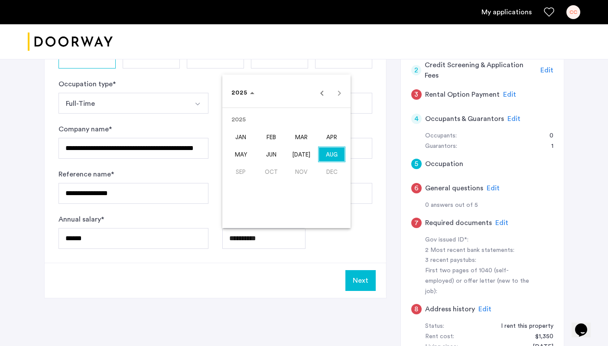
click at [303, 266] on div at bounding box center [304, 173] width 608 height 346
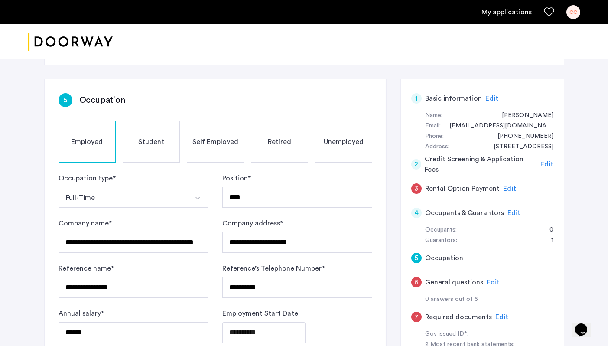
scroll to position [69, 0]
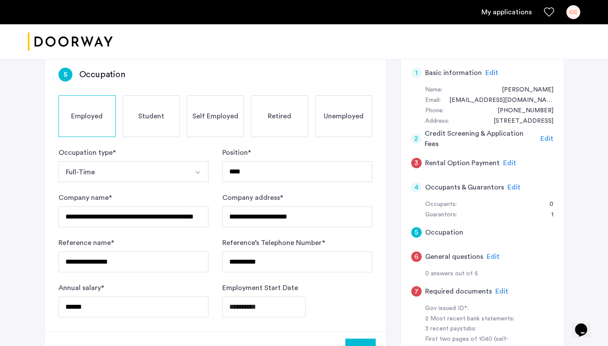
click at [142, 109] on div "Student" at bounding box center [151, 116] width 57 height 42
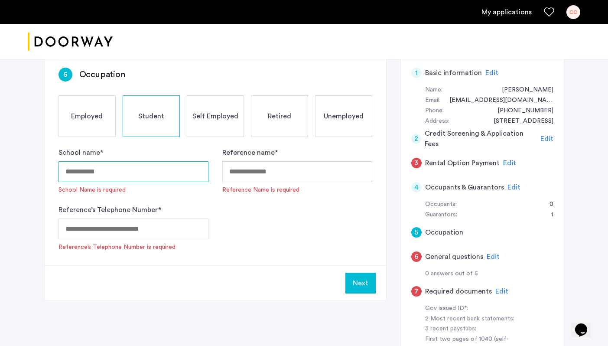
click at [137, 174] on input "School name *" at bounding box center [134, 171] width 150 height 21
click at [327, 112] on span "Unemployed" at bounding box center [344, 116] width 40 height 10
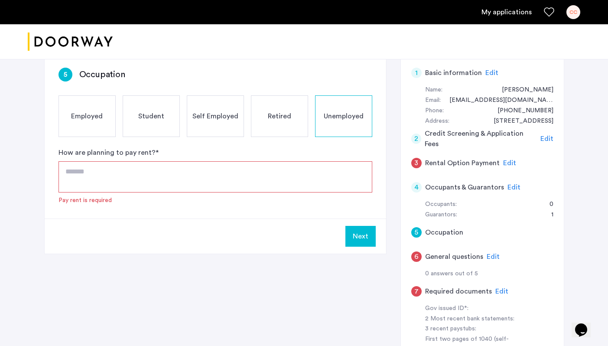
click at [130, 179] on textarea at bounding box center [216, 176] width 314 height 31
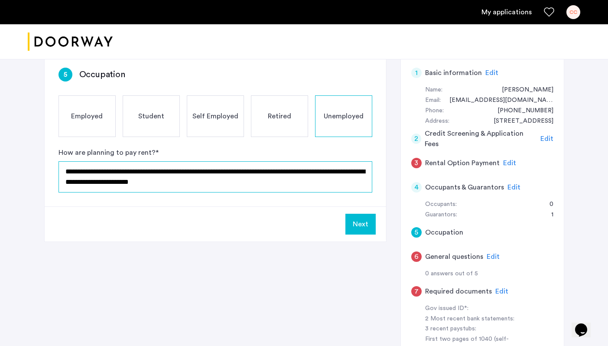
click at [168, 182] on textarea "**********" at bounding box center [216, 176] width 314 height 31
click at [238, 186] on textarea "**********" at bounding box center [216, 176] width 314 height 31
drag, startPoint x: 237, startPoint y: 183, endPoint x: 268, endPoint y: 184, distance: 31.2
click at [268, 184] on textarea "**********" at bounding box center [216, 176] width 314 height 31
click at [267, 180] on textarea "**********" at bounding box center [216, 176] width 314 height 31
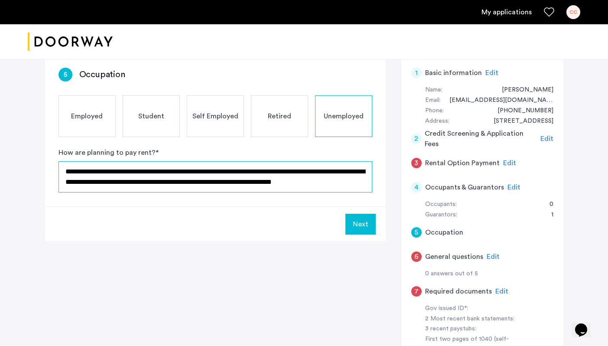
click at [275, 184] on textarea "**********" at bounding box center [216, 176] width 314 height 31
click at [271, 184] on textarea "**********" at bounding box center [216, 176] width 314 height 31
click at [286, 184] on textarea "**********" at bounding box center [216, 176] width 314 height 31
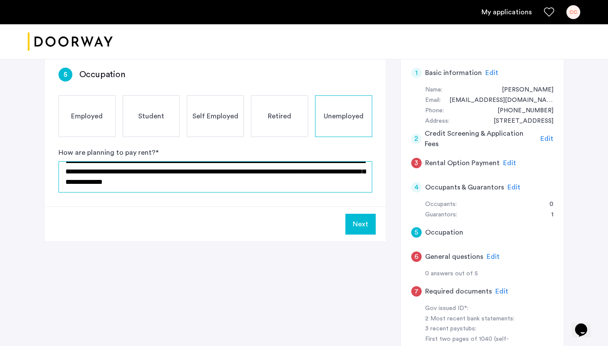
type textarea "**********"
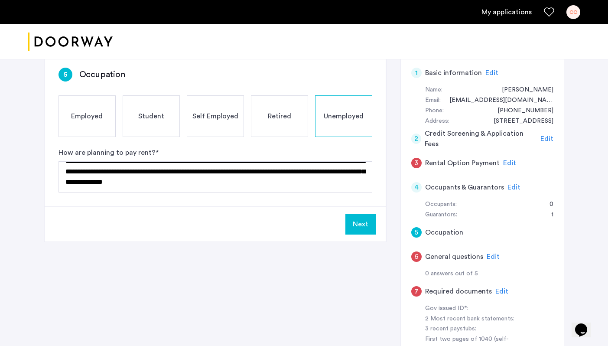
click at [362, 225] on button "Next" at bounding box center [360, 224] width 30 height 21
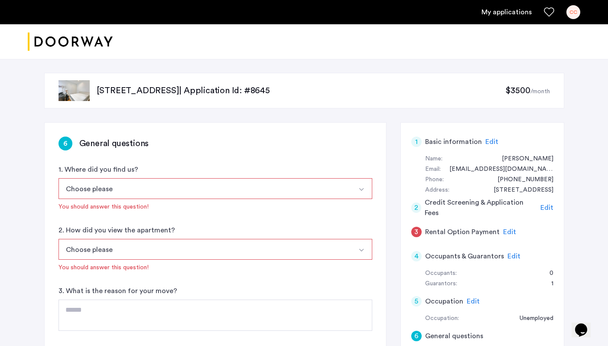
click at [232, 180] on button "Choose please" at bounding box center [205, 188] width 293 height 21
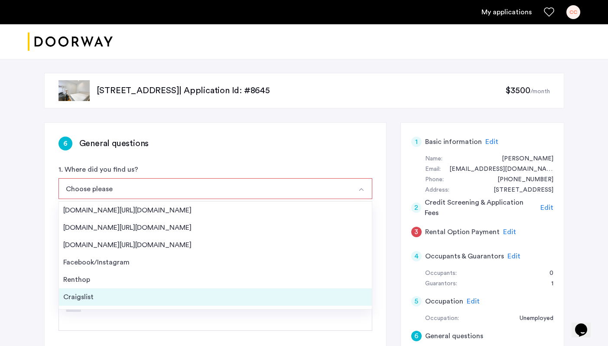
click at [150, 292] on div "Craigslist" at bounding box center [215, 297] width 304 height 10
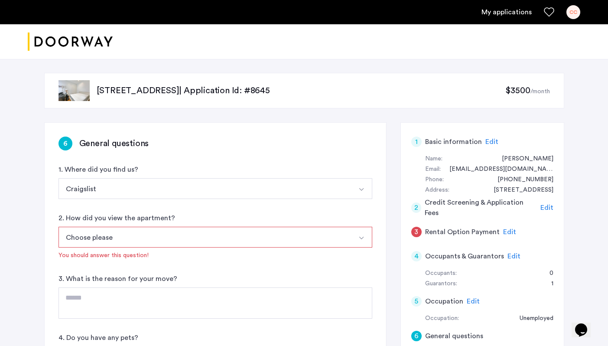
click at [153, 235] on button "Choose please" at bounding box center [205, 237] width 293 height 21
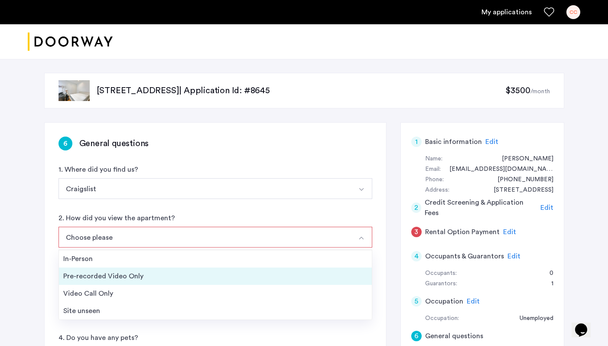
click at [138, 277] on div "Pre-recorded Video Only" at bounding box center [215, 276] width 304 height 10
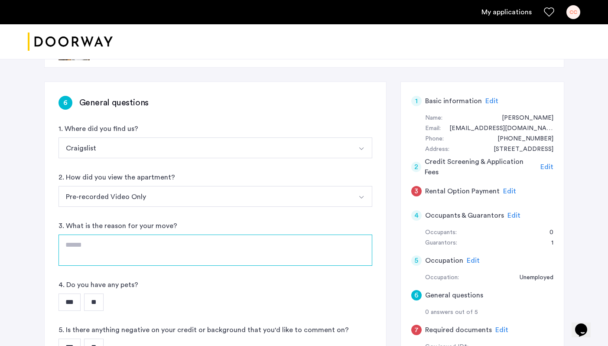
click at [144, 246] on textarea at bounding box center [216, 250] width 314 height 31
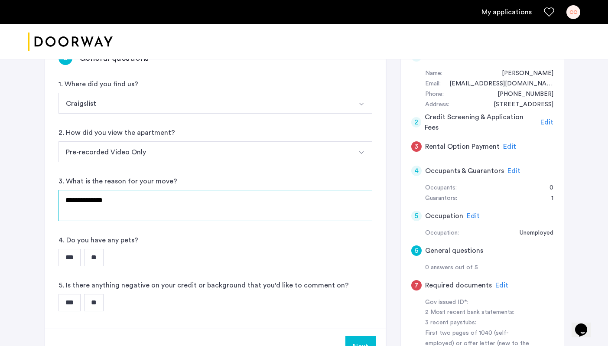
type textarea "**********"
click at [91, 253] on input "**" at bounding box center [94, 257] width 20 height 17
click at [97, 302] on input "**" at bounding box center [94, 302] width 20 height 17
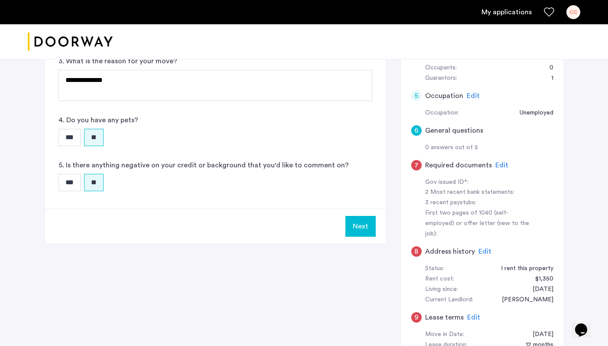
scroll to position [208, 0]
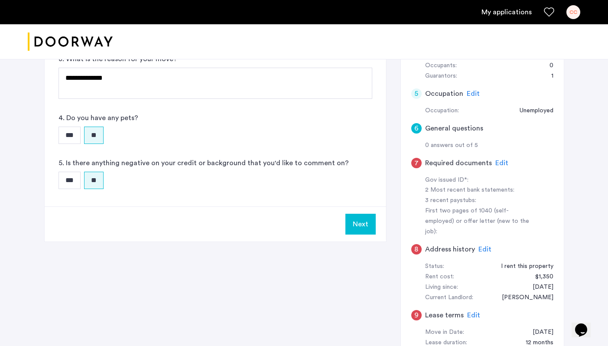
click at [368, 234] on button "Next" at bounding box center [360, 224] width 30 height 21
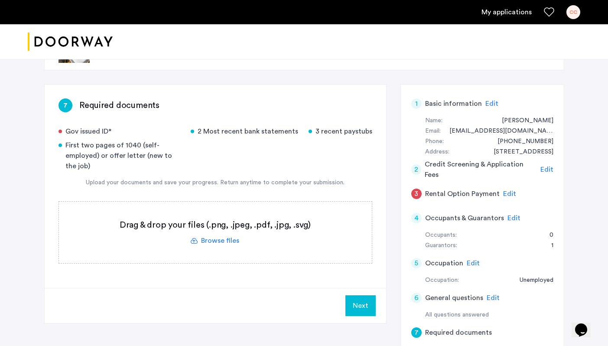
scroll to position [43, 0]
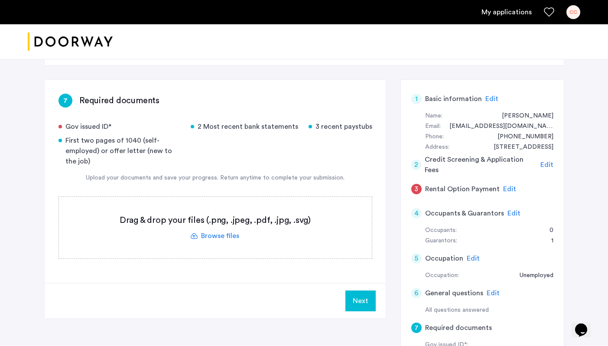
click at [218, 242] on label at bounding box center [215, 228] width 313 height 62
click at [0, 0] on input "file" at bounding box center [0, 0] width 0 height 0
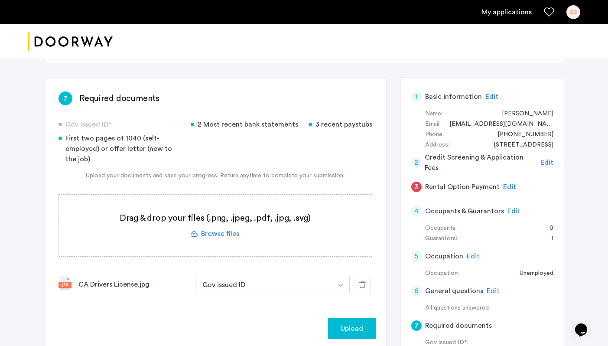
scroll to position [72, 0]
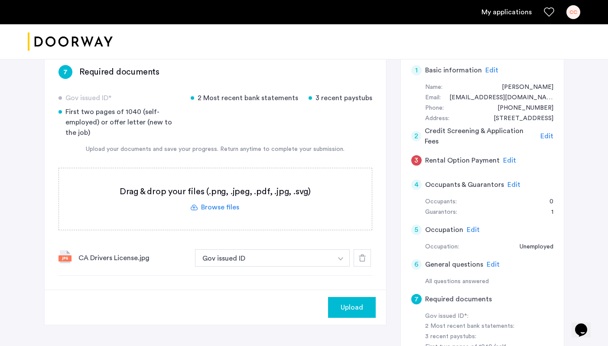
click at [224, 214] on label at bounding box center [215, 199] width 313 height 62
click at [0, 0] on input "file" at bounding box center [0, 0] width 0 height 0
click at [208, 213] on label at bounding box center [215, 199] width 313 height 62
click at [0, 0] on input "file" at bounding box center [0, 0] width 0 height 0
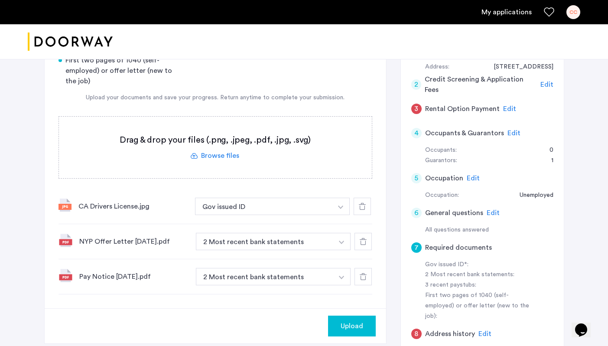
scroll to position [180, 0]
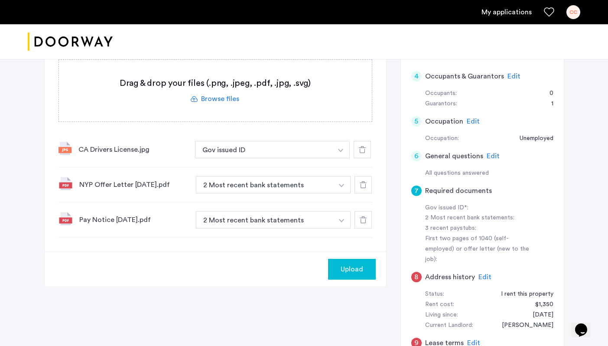
click at [296, 194] on div "NYP Offer Letter 2025-04-07.pdf 2 Most recent bank statements + 3 recent paystu…" at bounding box center [216, 184] width 314 height 35
click at [300, 182] on button "2 Most recent bank statements" at bounding box center [265, 184] width 138 height 17
click at [338, 158] on button "button" at bounding box center [341, 149] width 18 height 17
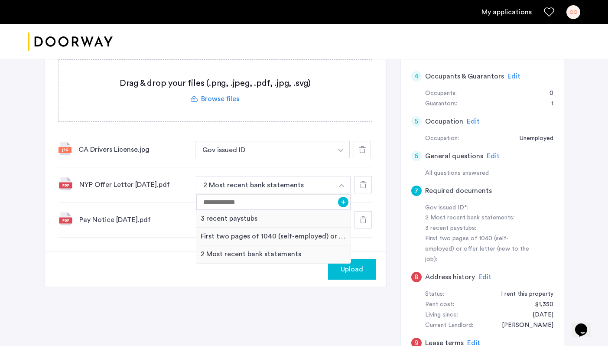
click at [343, 186] on img "button" at bounding box center [341, 185] width 5 height 3
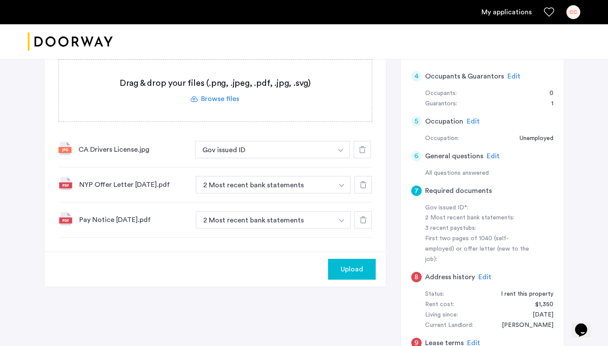
click at [343, 152] on img "button" at bounding box center [340, 150] width 5 height 3
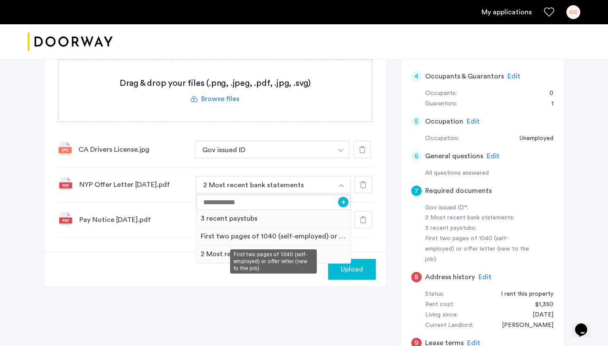
click at [324, 234] on div "First two pages of 1040 (self-employed) or offer letter (new to the job)" at bounding box center [273, 237] width 155 height 18
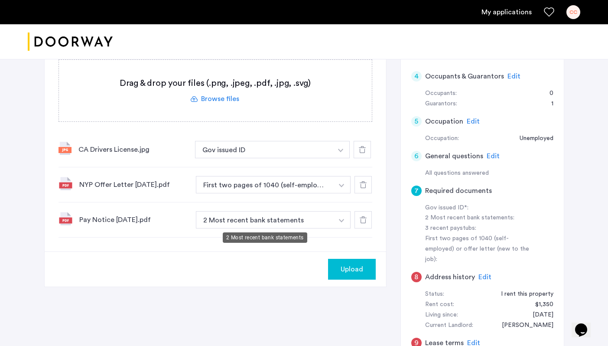
click at [332, 222] on button "2 Most recent bank statements" at bounding box center [265, 219] width 138 height 17
click at [342, 152] on img "button" at bounding box center [340, 150] width 5 height 3
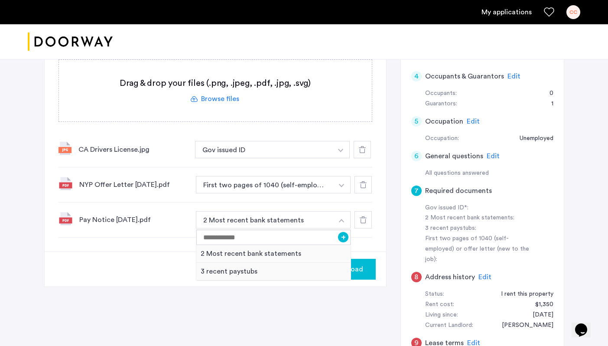
click at [256, 310] on div "7 Required documents Gov issued ID* 2 Most recent bank statements 3 recent pays…" at bounding box center [304, 169] width 520 height 455
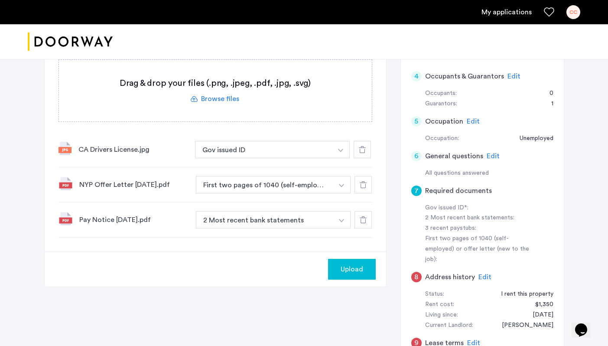
click at [364, 223] on div at bounding box center [363, 219] width 17 height 17
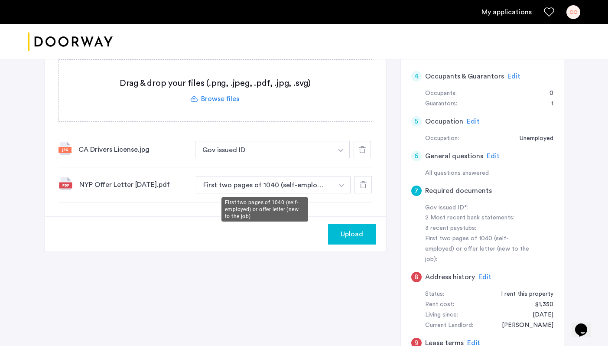
click at [328, 188] on button "First two pages of 1040 (self-employed) or offer letter (new to the job)" at bounding box center [265, 184] width 138 height 17
click at [169, 185] on div "NYP Offer Letter 2025-04-07.pdf" at bounding box center [134, 184] width 110 height 10
click at [312, 184] on button "First two pages of 1040 (self-employed) or offer letter (new to the job)" at bounding box center [265, 184] width 138 height 17
click at [339, 152] on img "button" at bounding box center [340, 150] width 5 height 3
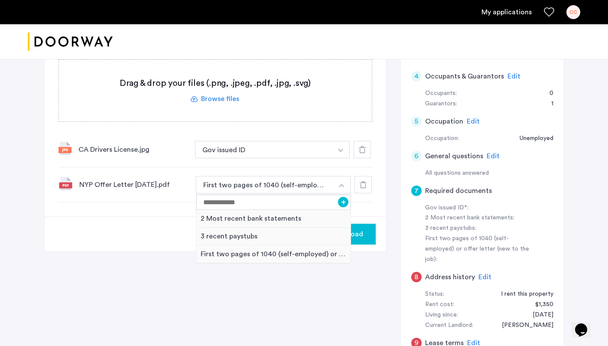
click at [288, 294] on div "7 Required documents Gov issued ID* 2 Most recent bank statements 3 recent pays…" at bounding box center [304, 169] width 520 height 455
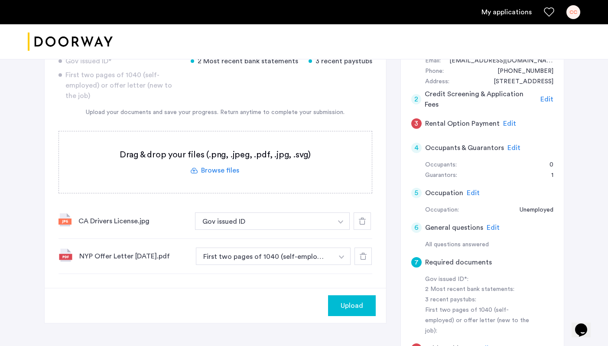
scroll to position [100, 0]
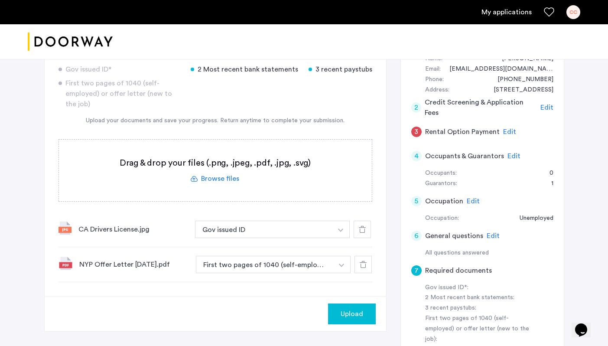
click at [213, 173] on label at bounding box center [215, 171] width 313 height 62
click at [0, 0] on input "file" at bounding box center [0, 0] width 0 height 0
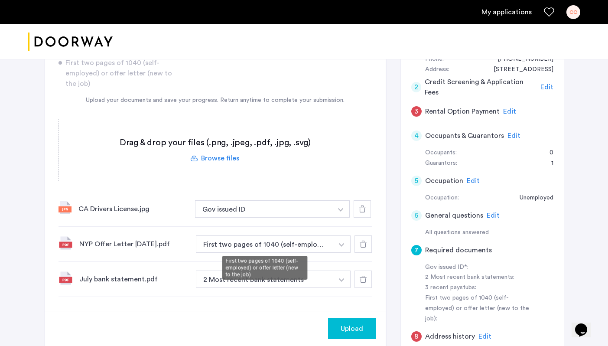
scroll to position [122, 0]
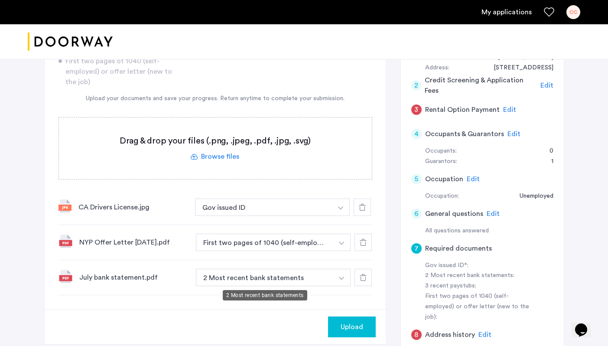
click at [303, 273] on button "2 Most recent bank statements" at bounding box center [265, 277] width 138 height 17
click at [212, 140] on label at bounding box center [215, 148] width 313 height 62
click at [0, 0] on input "file" at bounding box center [0, 0] width 0 height 0
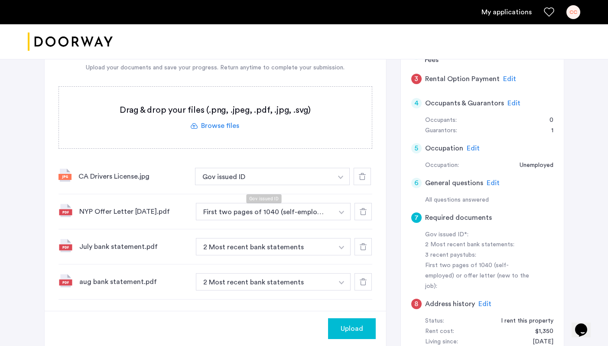
scroll to position [148, 0]
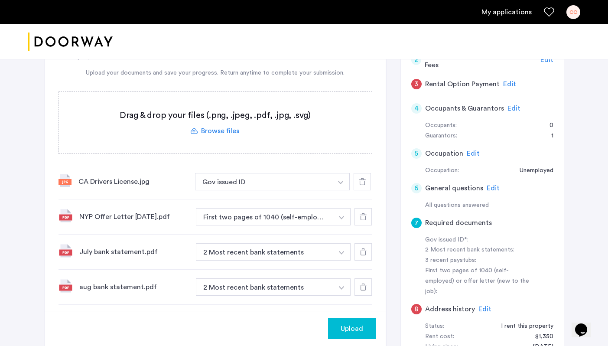
click at [222, 123] on label at bounding box center [215, 123] width 313 height 62
click at [0, 0] on input "file" at bounding box center [0, 0] width 0 height 0
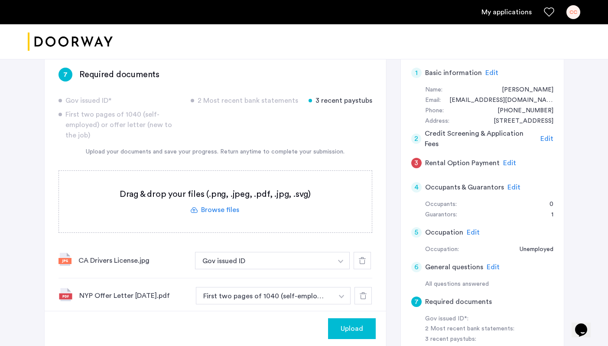
scroll to position [65, 0]
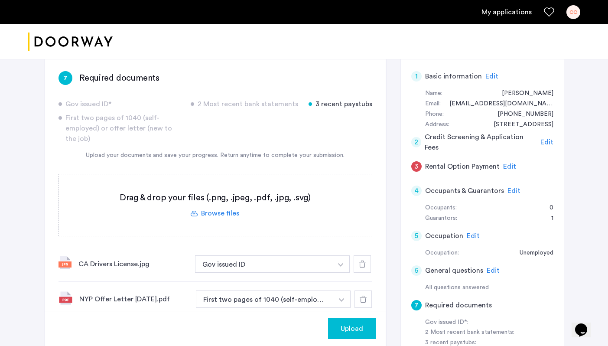
click at [358, 329] on span "Upload" at bounding box center [352, 328] width 23 height 10
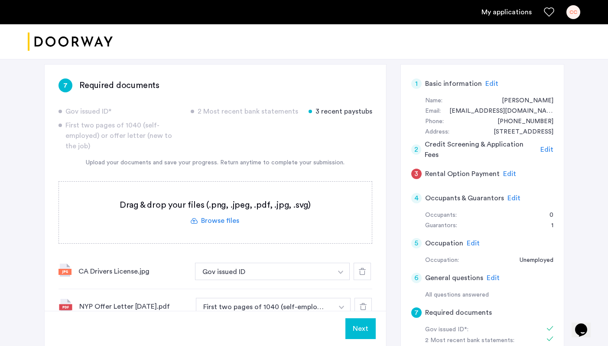
click at [369, 327] on button "Next" at bounding box center [360, 328] width 30 height 21
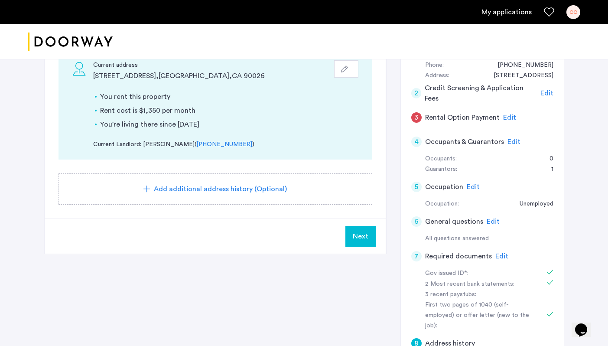
scroll to position [123, 0]
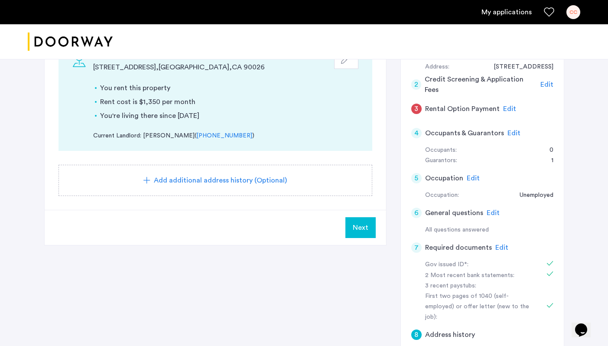
click at [355, 229] on span "Next" at bounding box center [361, 227] width 16 height 10
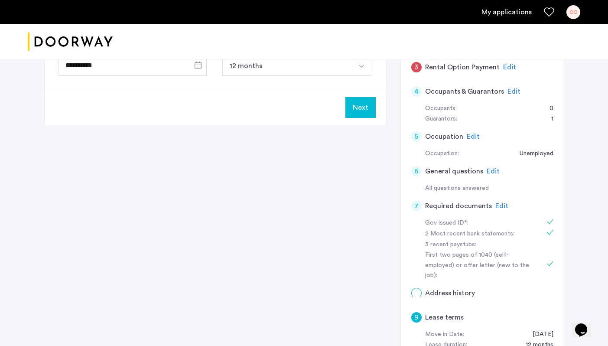
scroll to position [0, 0]
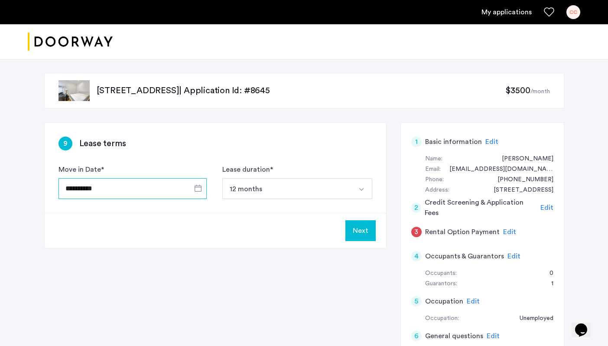
click at [170, 189] on input "**********" at bounding box center [133, 188] width 148 height 21
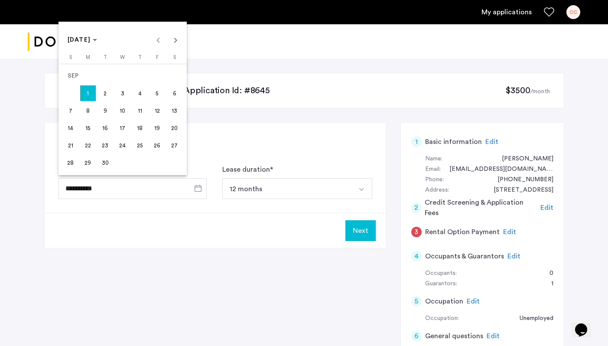
click at [170, 189] on div at bounding box center [304, 173] width 608 height 346
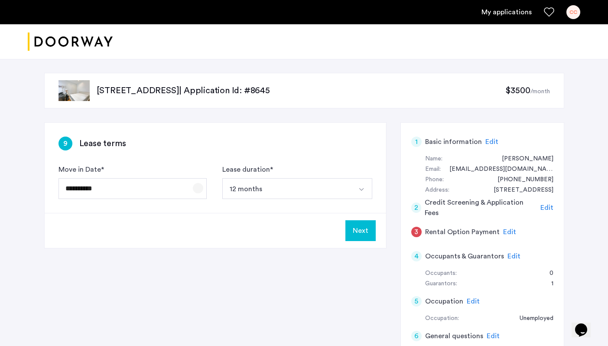
click at [196, 193] on span "Open calendar" at bounding box center [198, 188] width 21 height 21
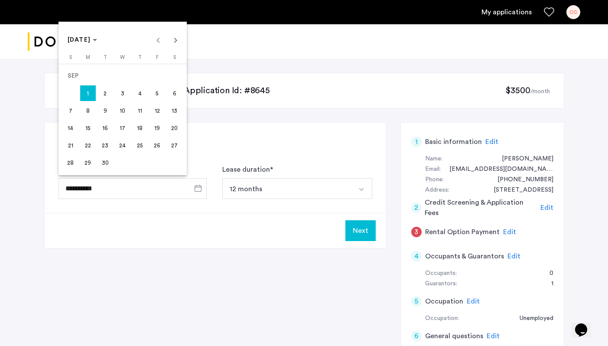
click at [159, 94] on span "5" at bounding box center [158, 93] width 16 height 16
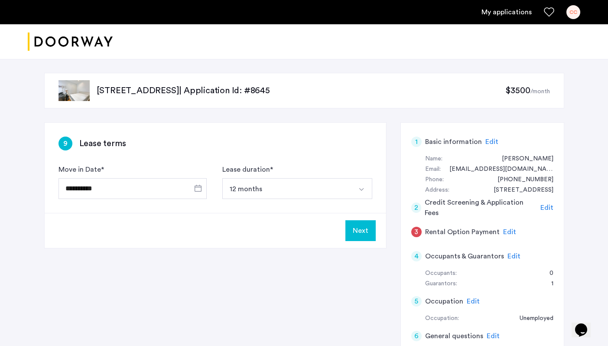
type input "**********"
click at [368, 234] on button "Next" at bounding box center [360, 230] width 30 height 21
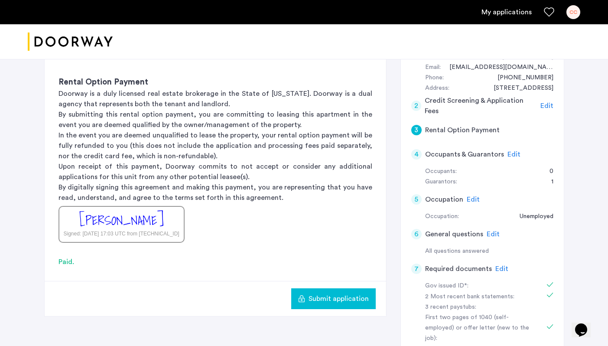
scroll to position [88, 0]
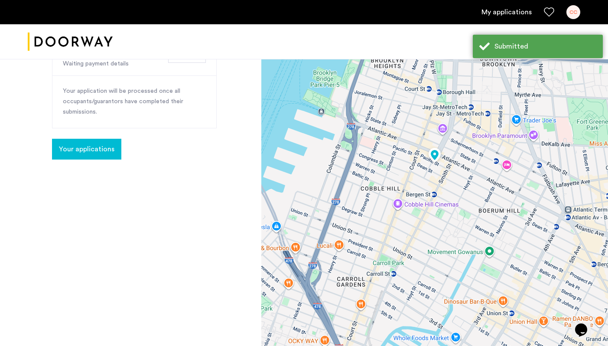
scroll to position [148, 0]
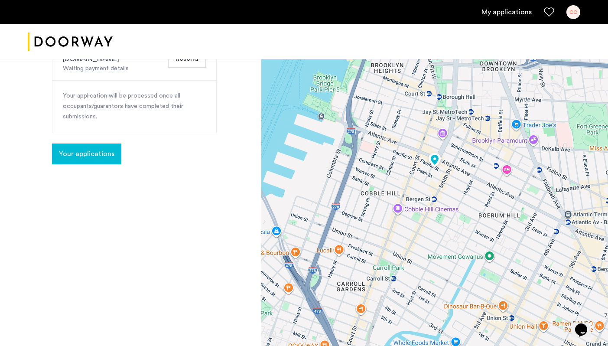
click at [101, 149] on span "Your applications" at bounding box center [86, 154] width 55 height 10
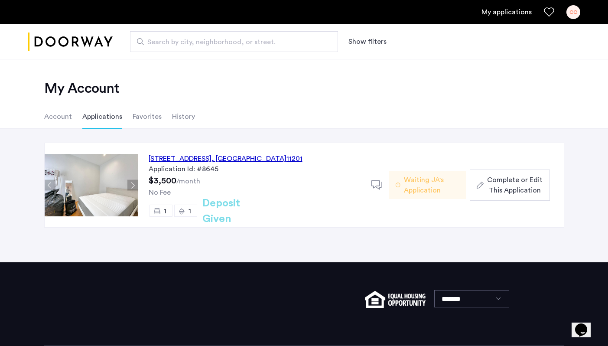
click at [236, 152] on div "246 Pacific Street, Unit 3C, Brooklyn , NY 11201 Application Id: #8645 $3,500 /…" at bounding box center [254, 185] width 233 height 84
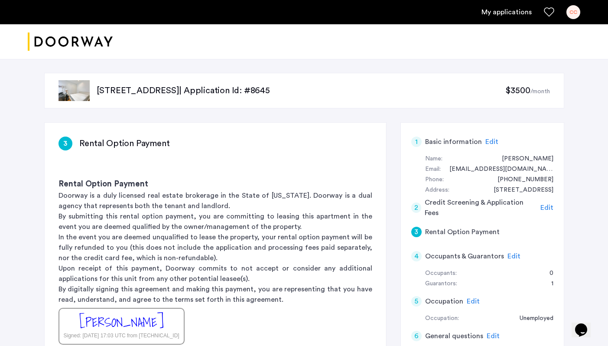
click at [78, 93] on img at bounding box center [74, 90] width 31 height 21
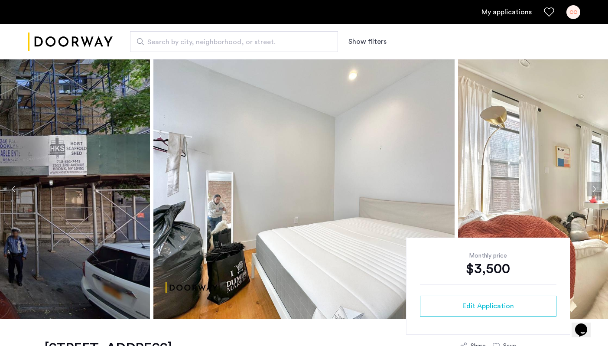
click at [487, 190] on img at bounding box center [608, 189] width 301 height 260
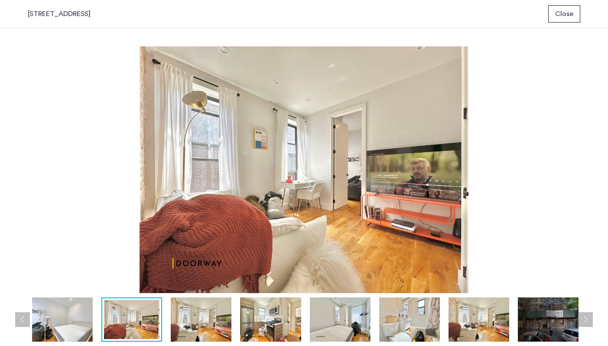
click at [218, 320] on img at bounding box center [201, 319] width 61 height 44
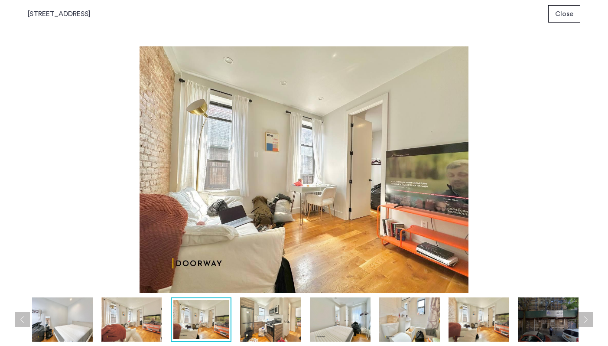
click at [263, 321] on img at bounding box center [270, 319] width 61 height 44
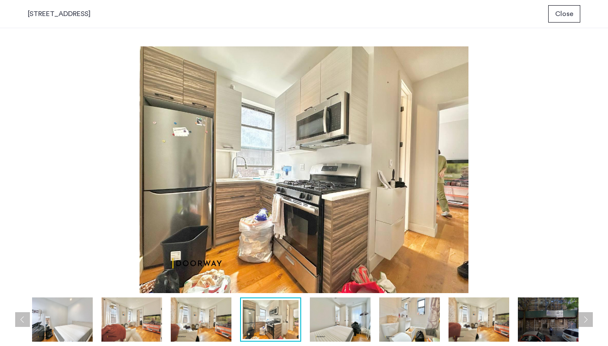
click at [319, 323] on img at bounding box center [340, 319] width 61 height 44
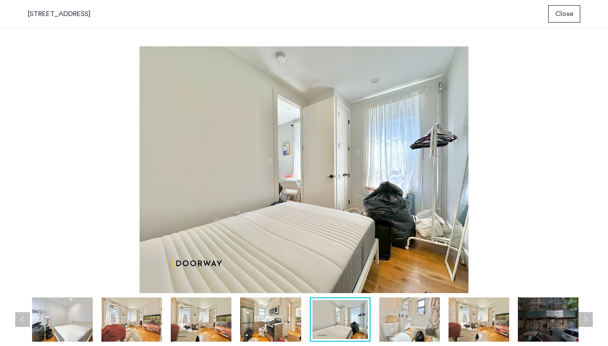
click at [370, 324] on div at bounding box center [340, 319] width 61 height 44
click at [384, 324] on img at bounding box center [409, 319] width 61 height 44
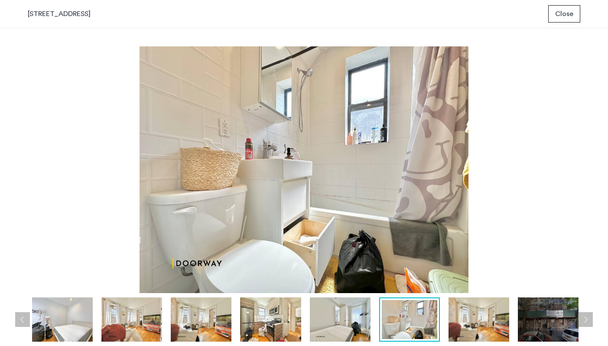
click at [398, 324] on img at bounding box center [409, 319] width 55 height 39
drag, startPoint x: 421, startPoint y: 323, endPoint x: 464, endPoint y: 319, distance: 43.1
click at [423, 323] on img at bounding box center [409, 319] width 55 height 39
click at [475, 319] on img at bounding box center [479, 319] width 61 height 44
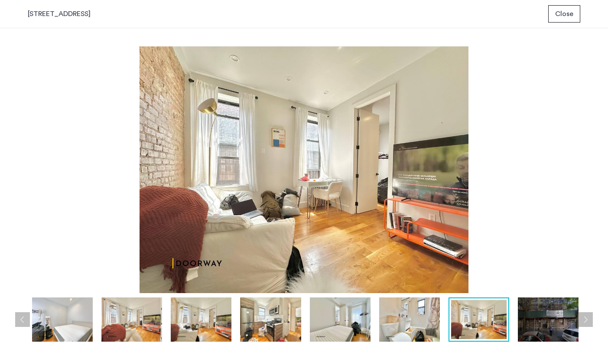
click at [534, 320] on img at bounding box center [548, 319] width 61 height 44
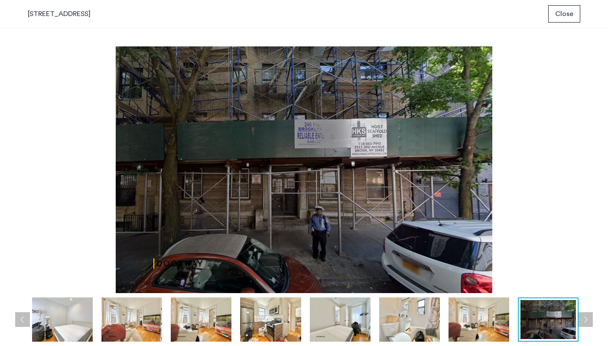
click at [541, 320] on img at bounding box center [548, 319] width 55 height 39
